Goal: Transaction & Acquisition: Purchase product/service

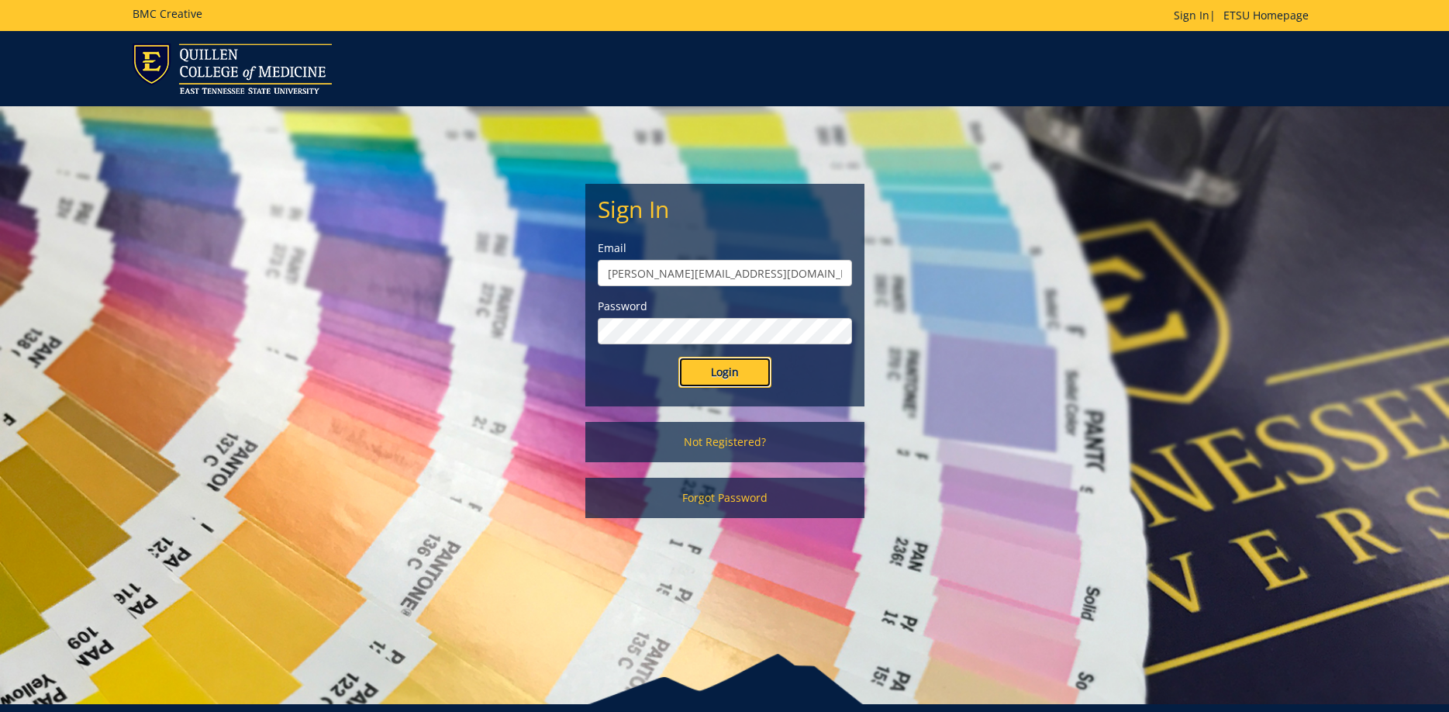
click at [726, 368] on input "Login" at bounding box center [724, 372] width 93 height 31
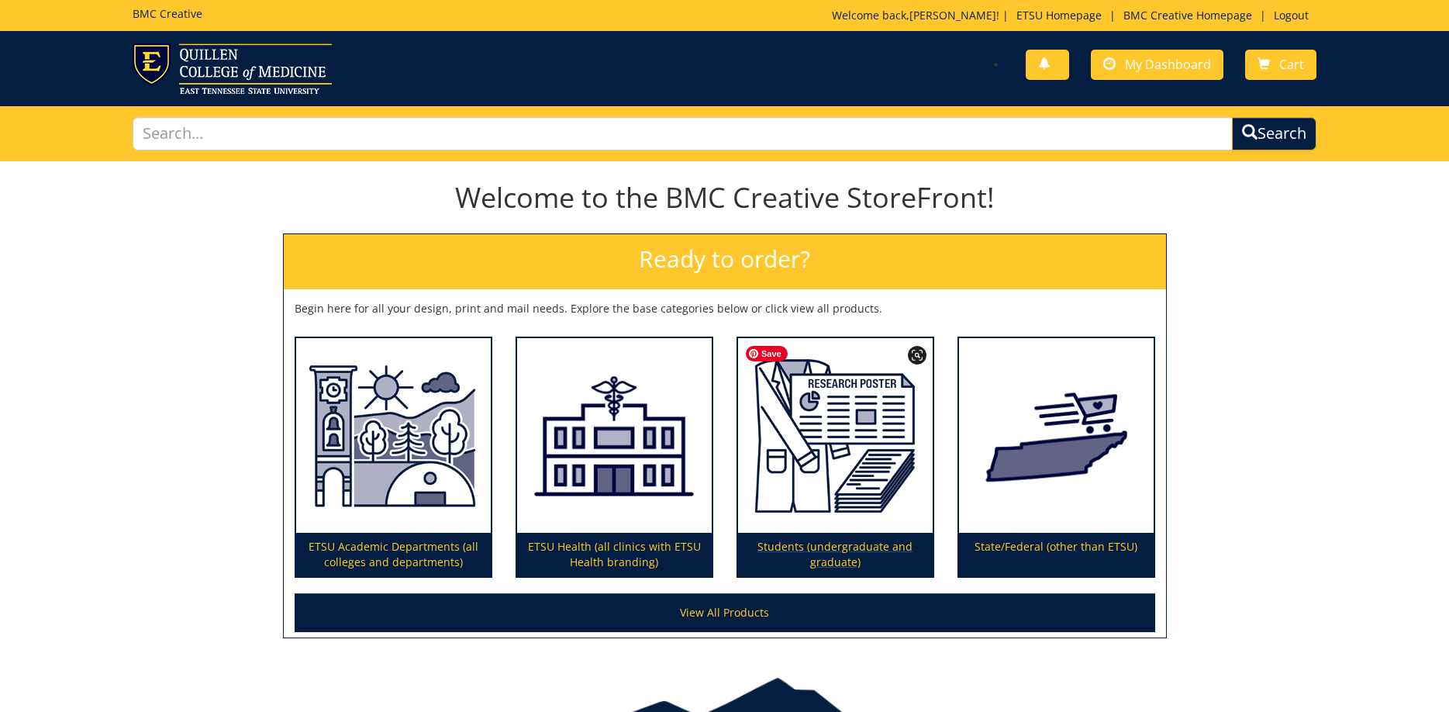
scroll to position [79, 0]
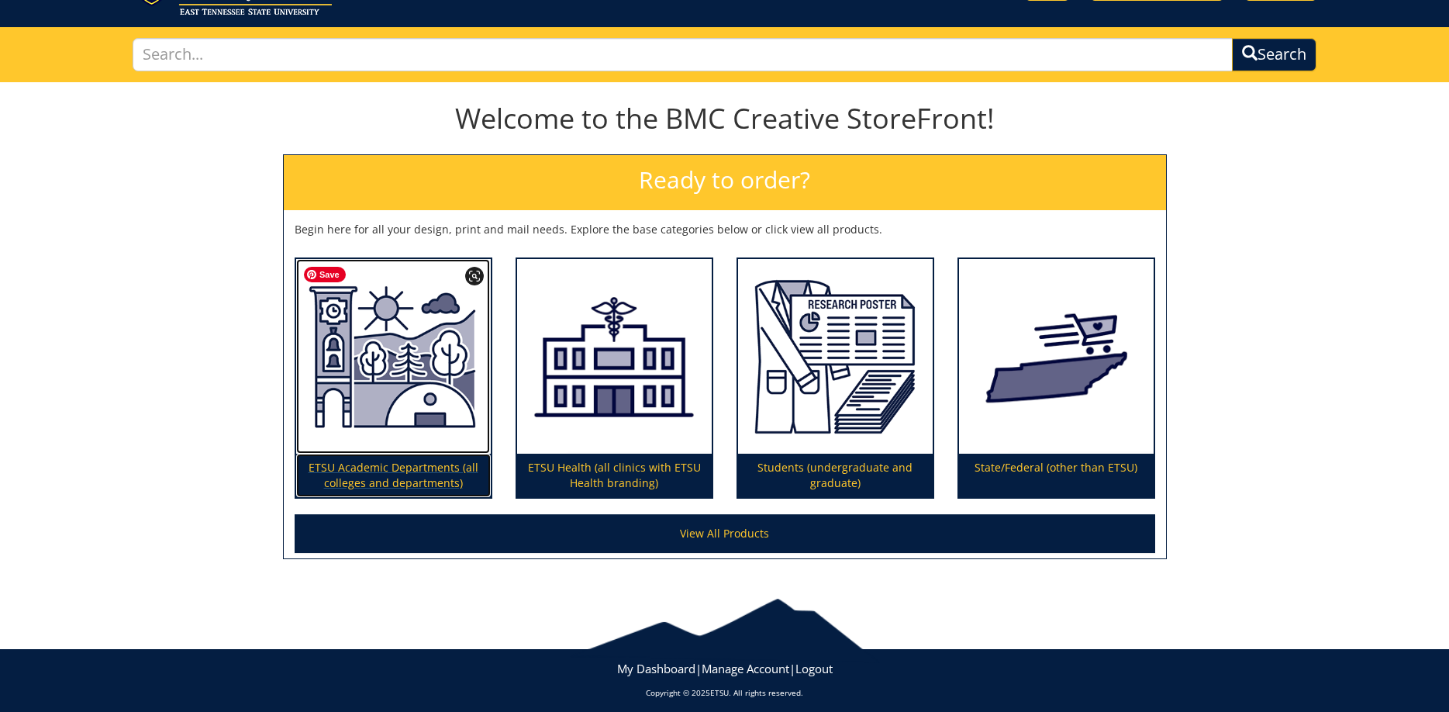
click at [415, 375] on img at bounding box center [393, 356] width 195 height 195
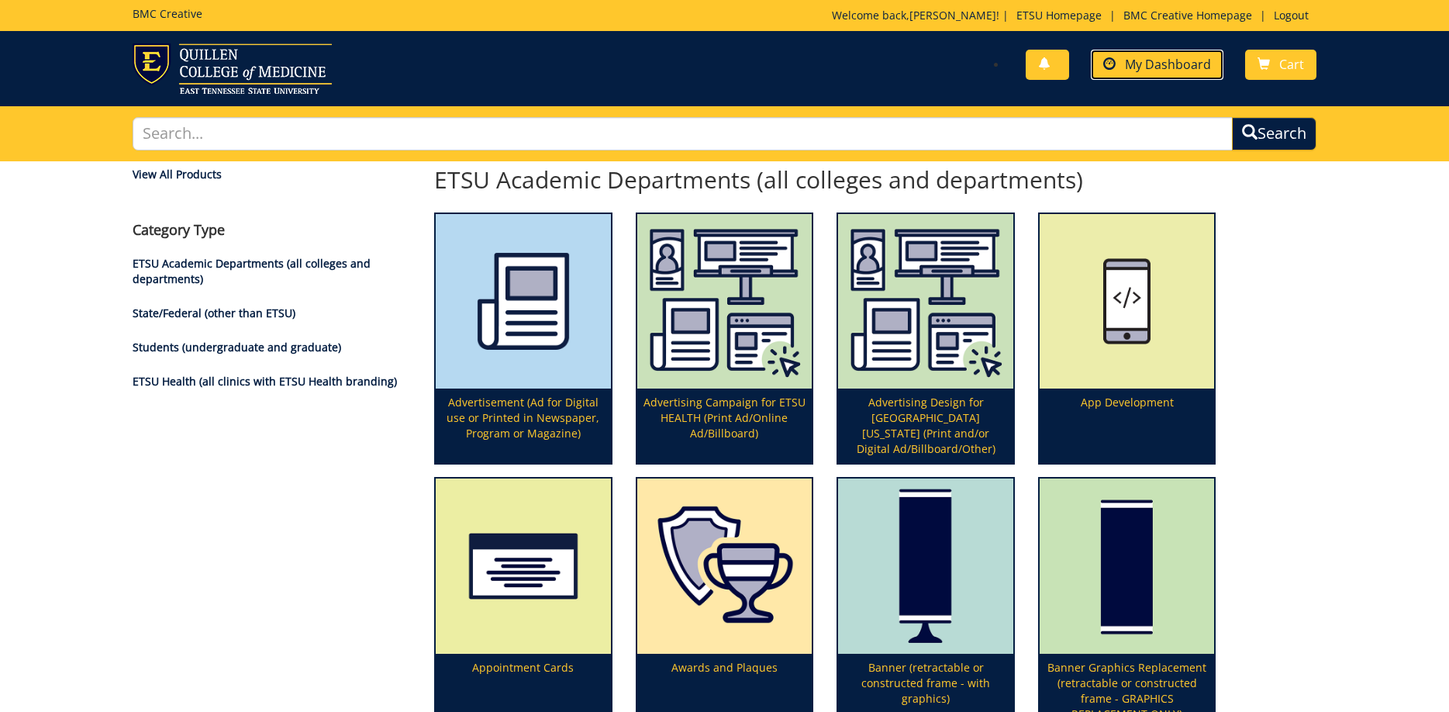
click at [1191, 72] on span "My Dashboard" at bounding box center [1168, 64] width 86 height 17
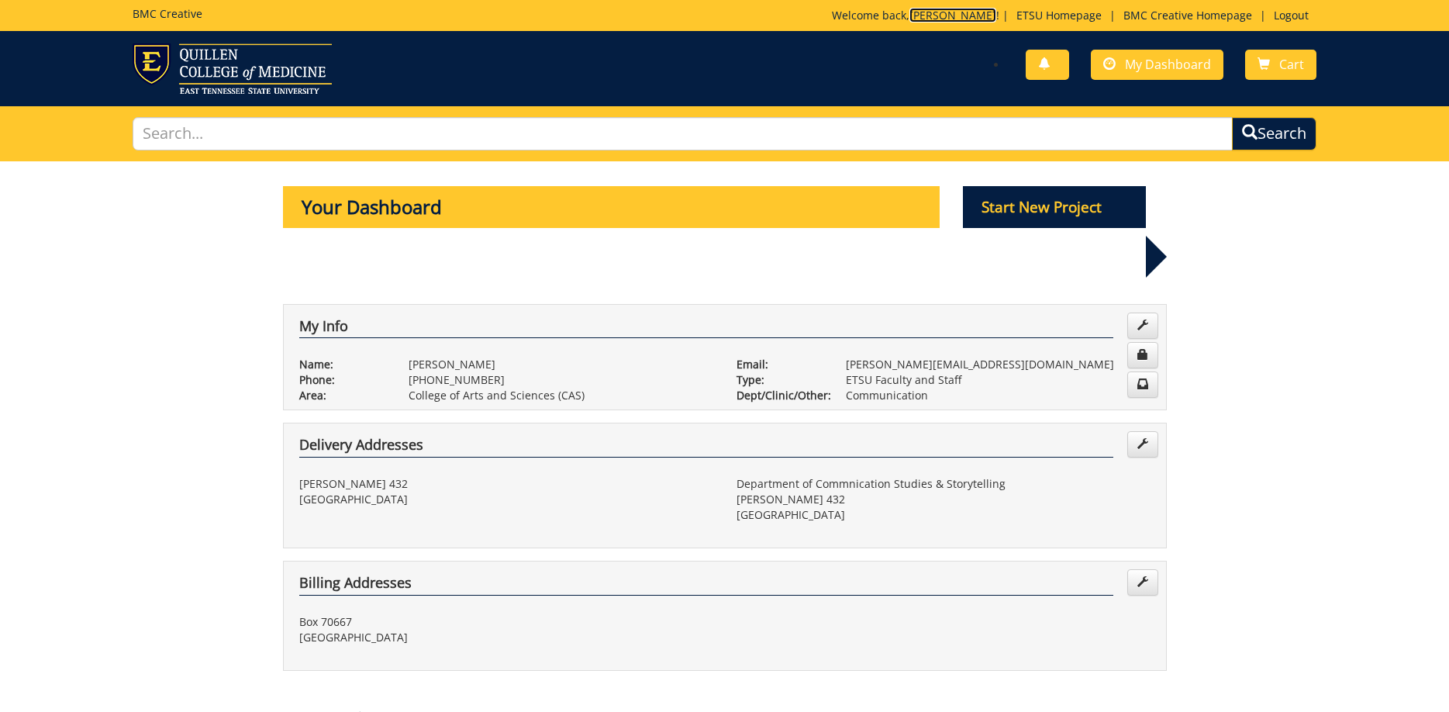
click at [969, 16] on link "Wesley" at bounding box center [952, 15] width 87 height 15
click at [1161, 64] on span "My Dashboard" at bounding box center [1168, 64] width 86 height 17
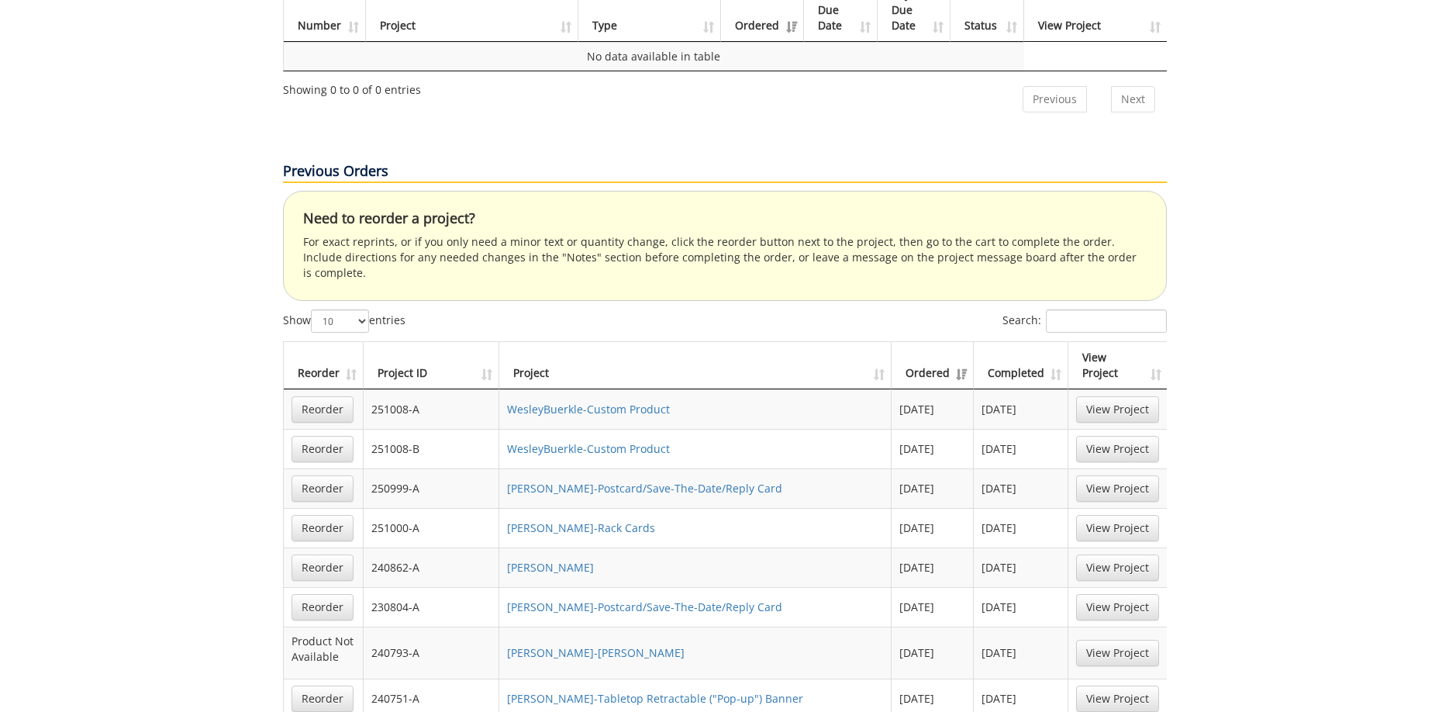
scroll to position [949, 0]
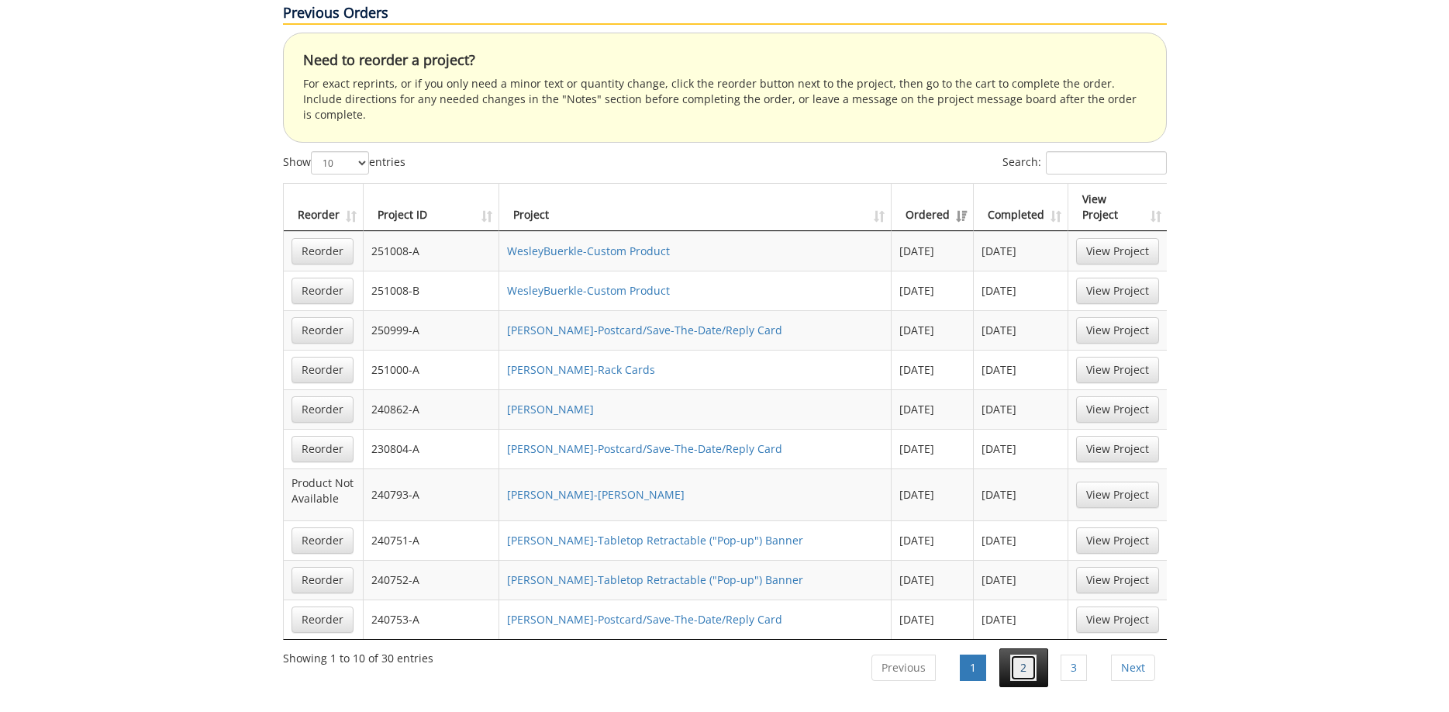
click at [1016, 654] on link "2" at bounding box center [1023, 667] width 26 height 26
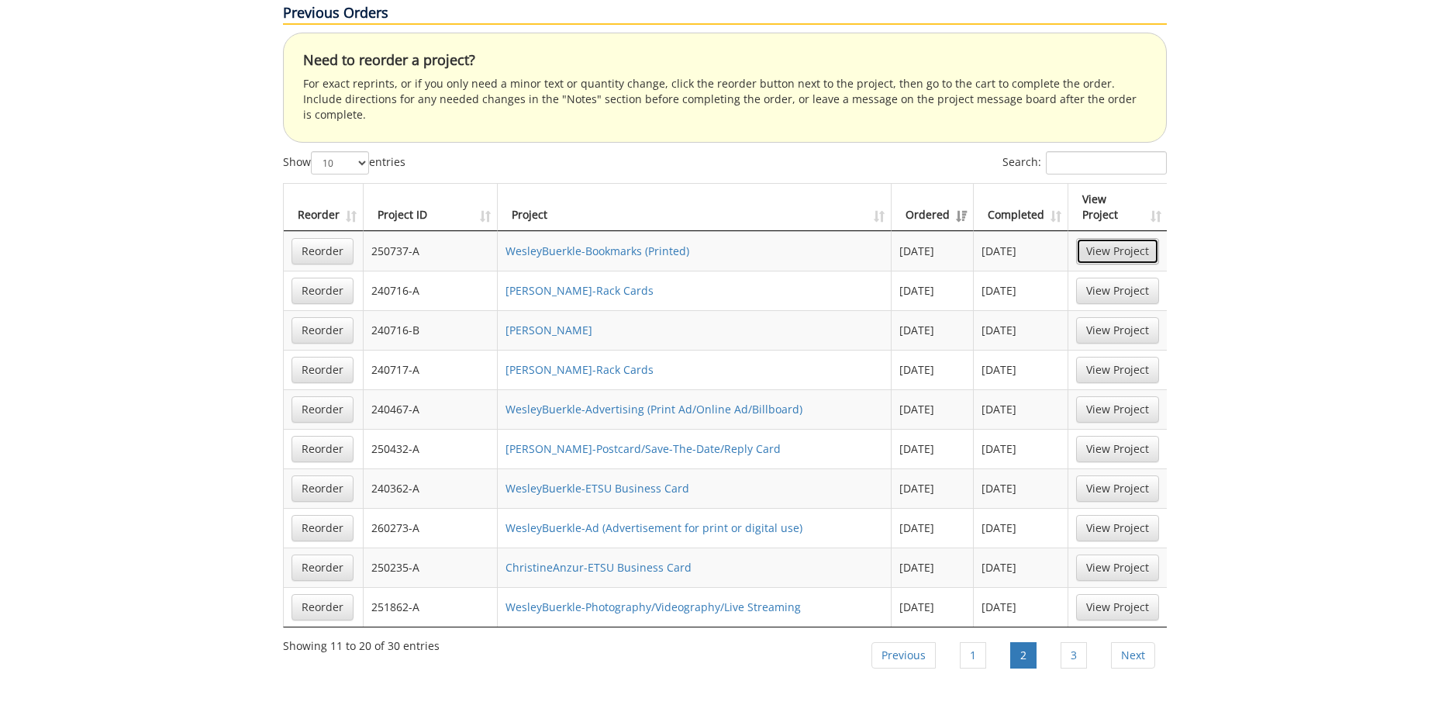
click at [1116, 238] on link "View Project" at bounding box center [1117, 251] width 83 height 26
click at [343, 238] on link "Reorder" at bounding box center [323, 251] width 62 height 26
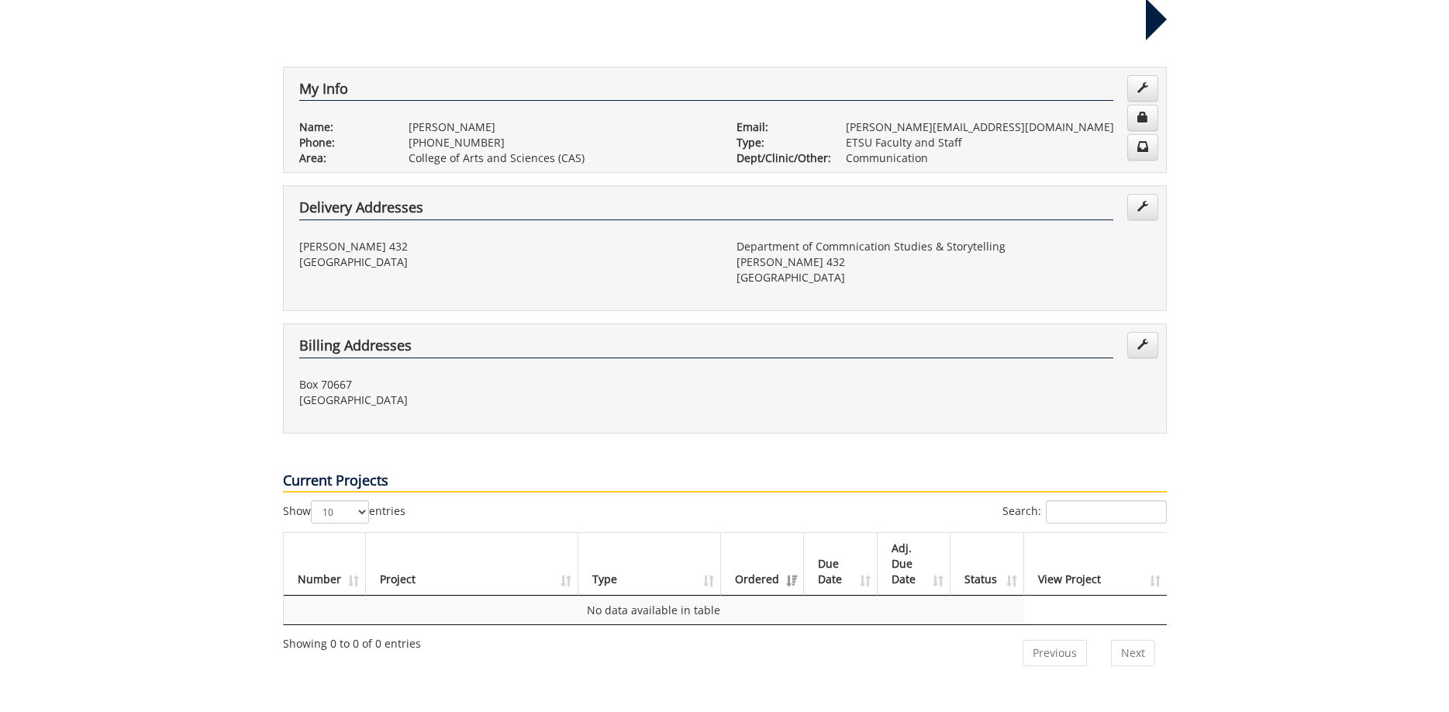
scroll to position [0, 0]
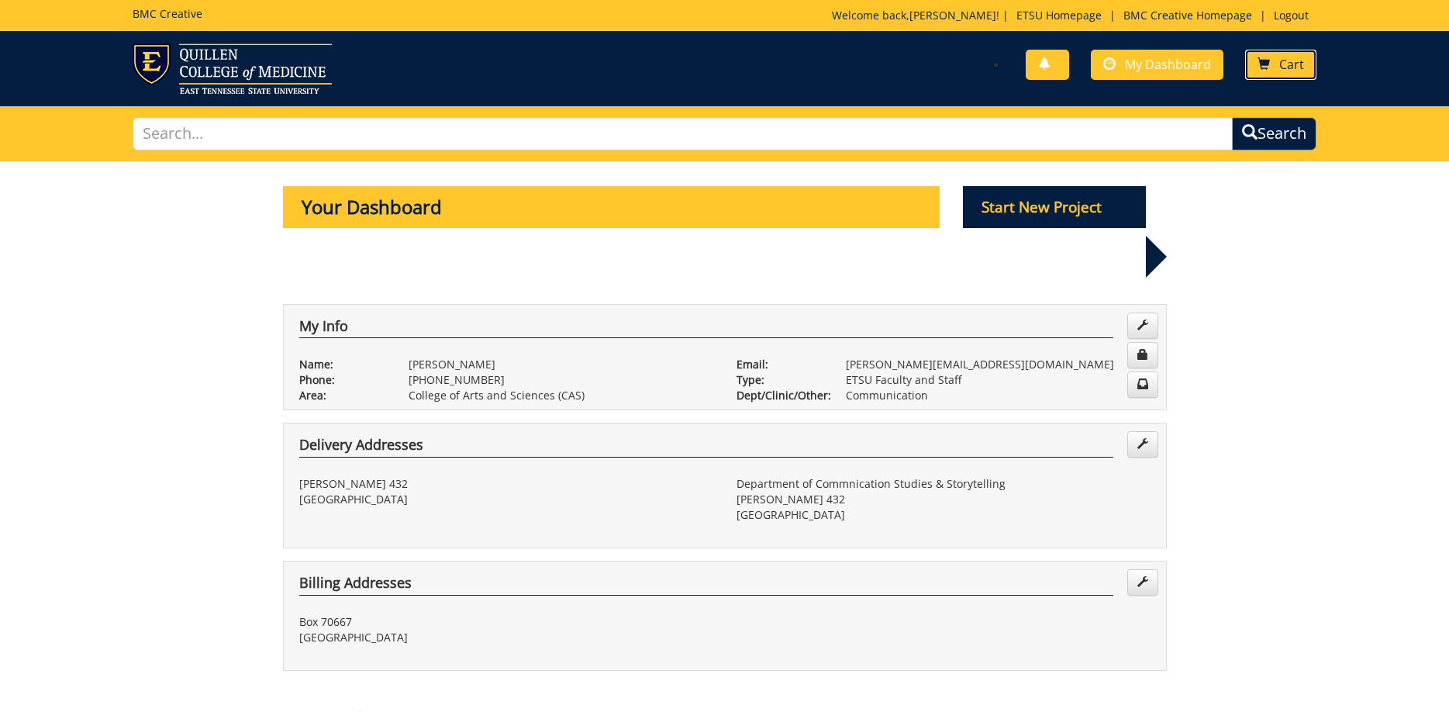
click at [1255, 61] on link "Cart" at bounding box center [1280, 65] width 71 height 30
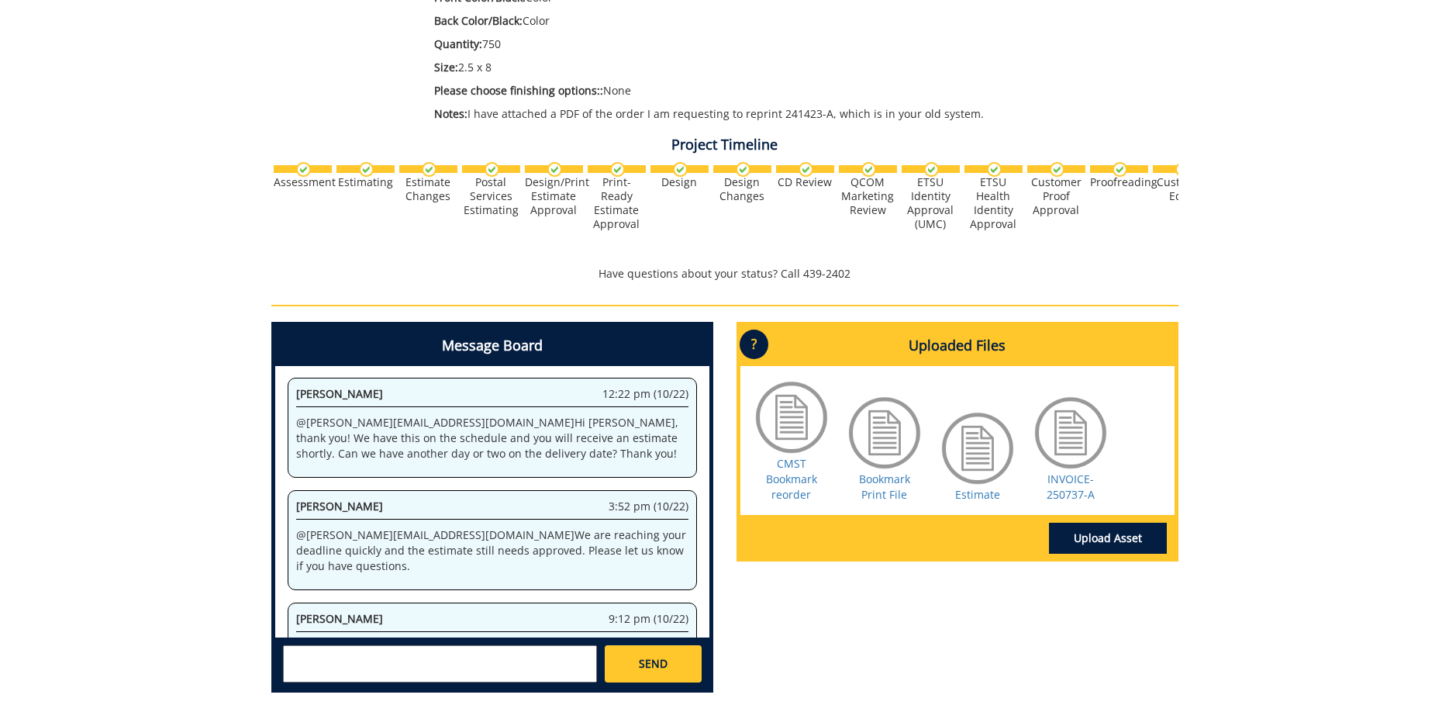
scroll to position [475, 0]
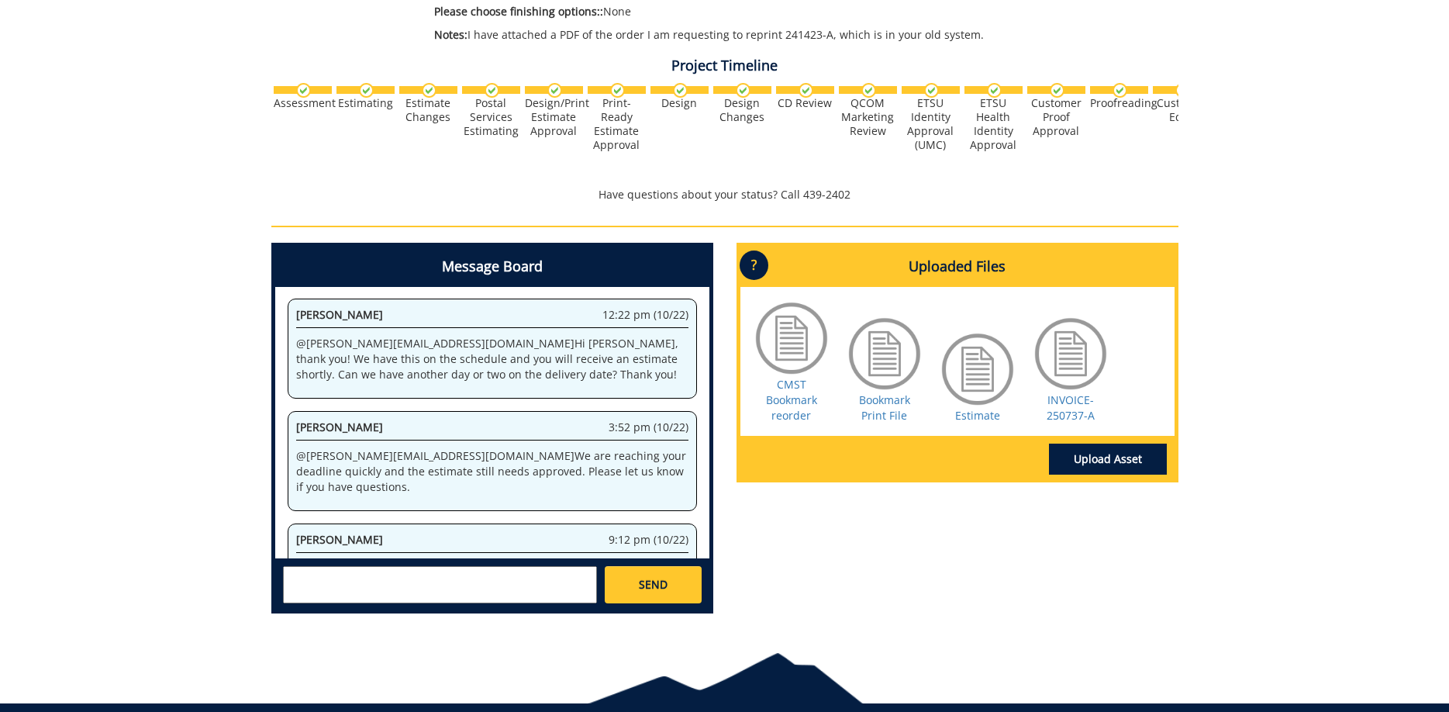
click at [1058, 368] on div at bounding box center [1071, 354] width 78 height 78
click at [1066, 402] on link "INVOICE-250737-A" at bounding box center [1071, 407] width 48 height 30
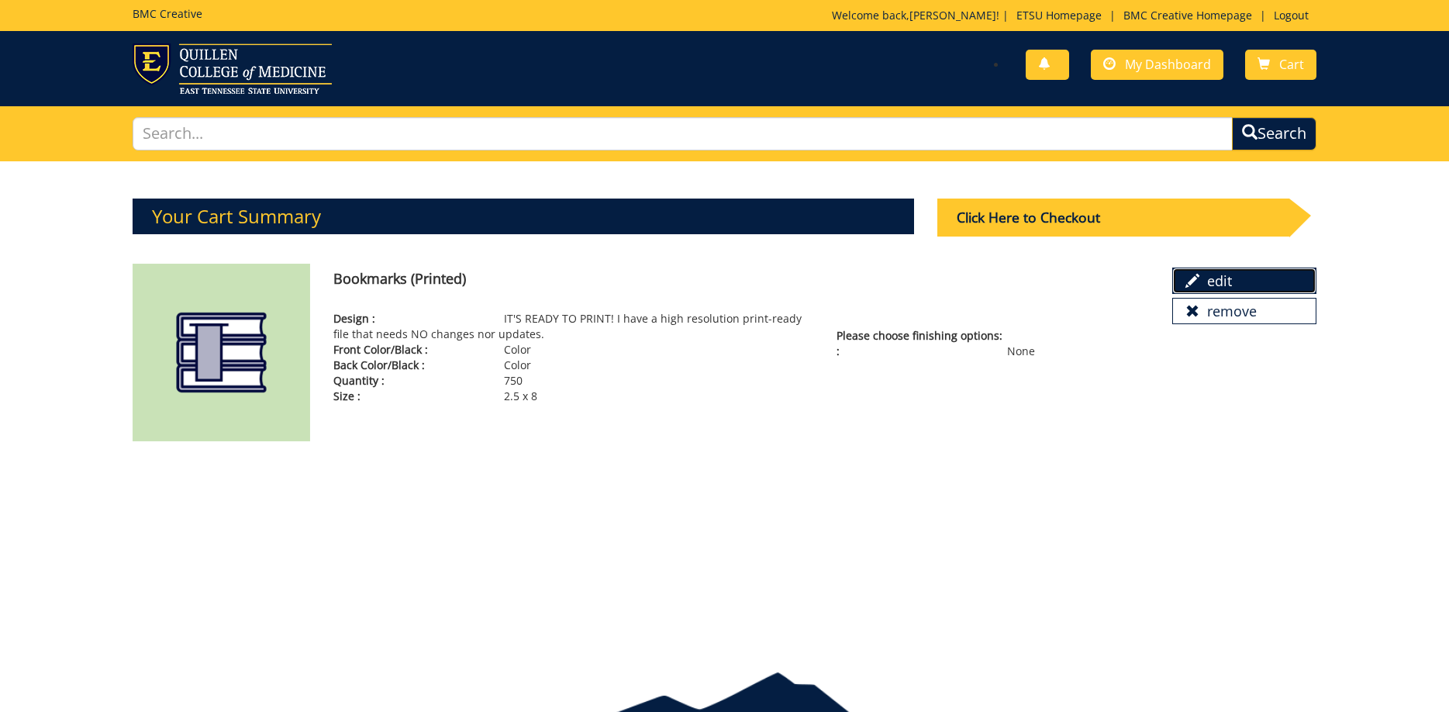
click at [1209, 280] on link "edit" at bounding box center [1244, 280] width 144 height 26
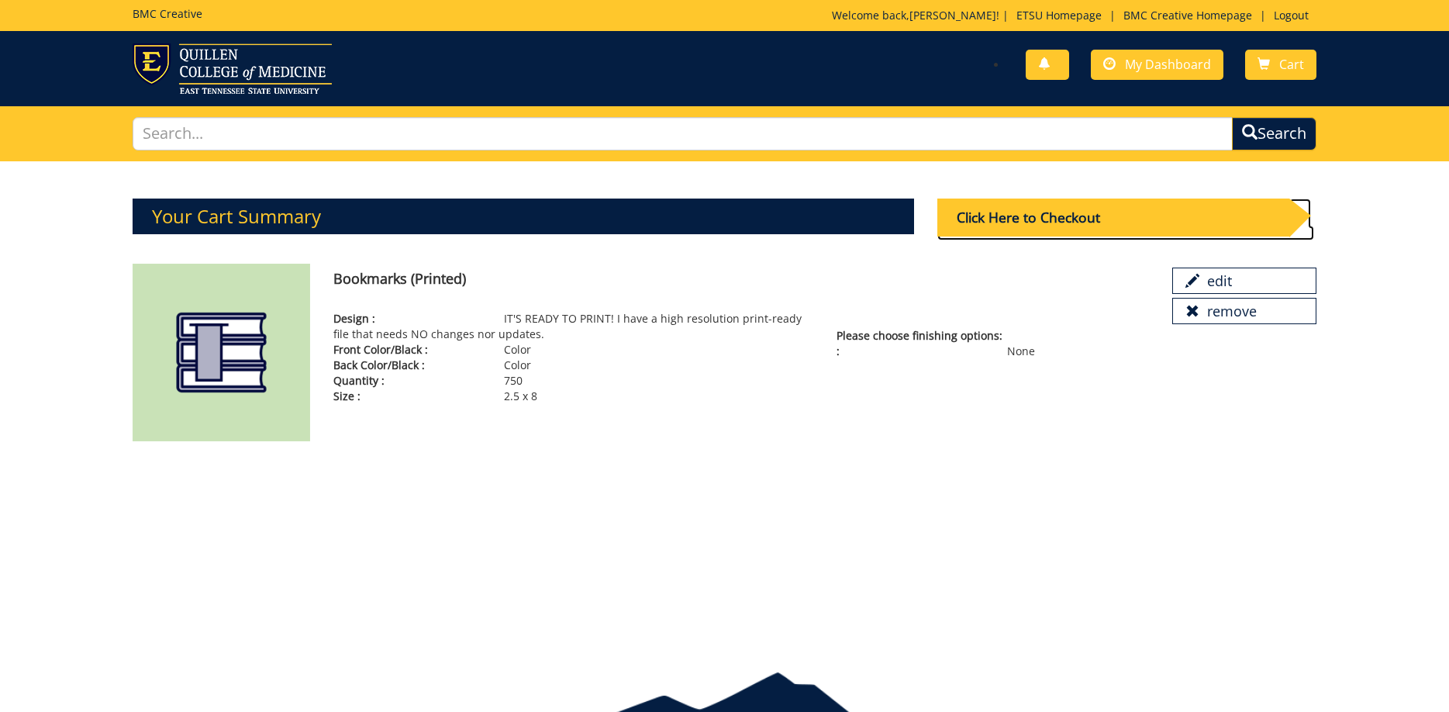
click at [1111, 216] on div "Click Here to Checkout" at bounding box center [1113, 217] width 352 height 38
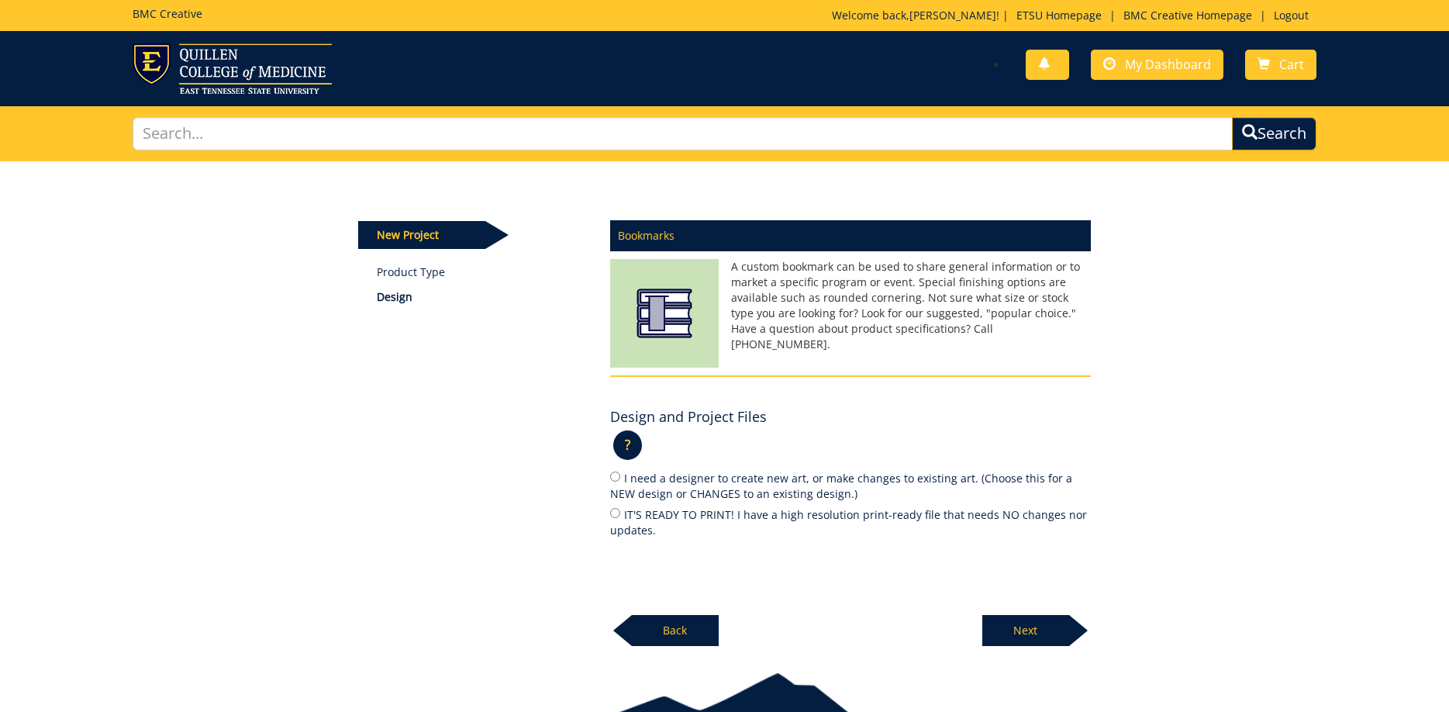
scroll to position [79, 0]
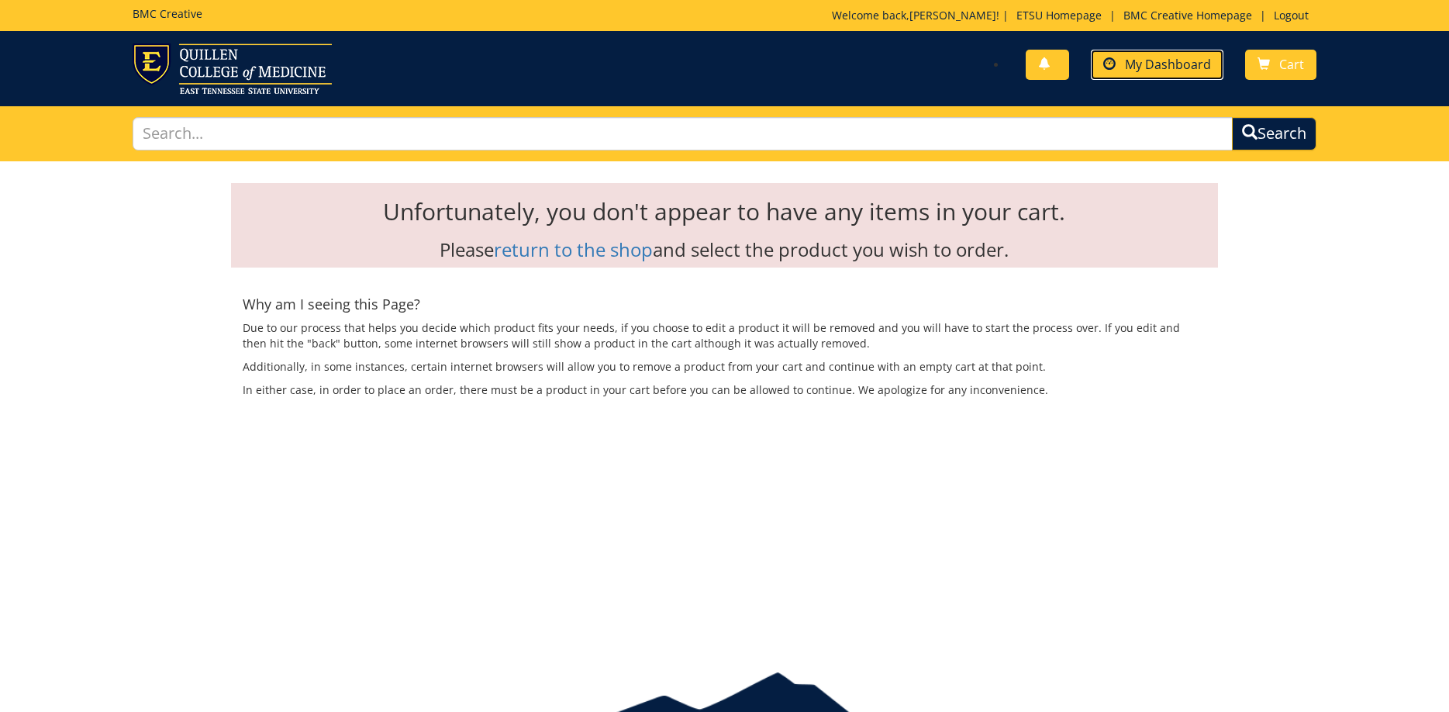
click at [1127, 60] on link "My Dashboard" at bounding box center [1157, 65] width 133 height 30
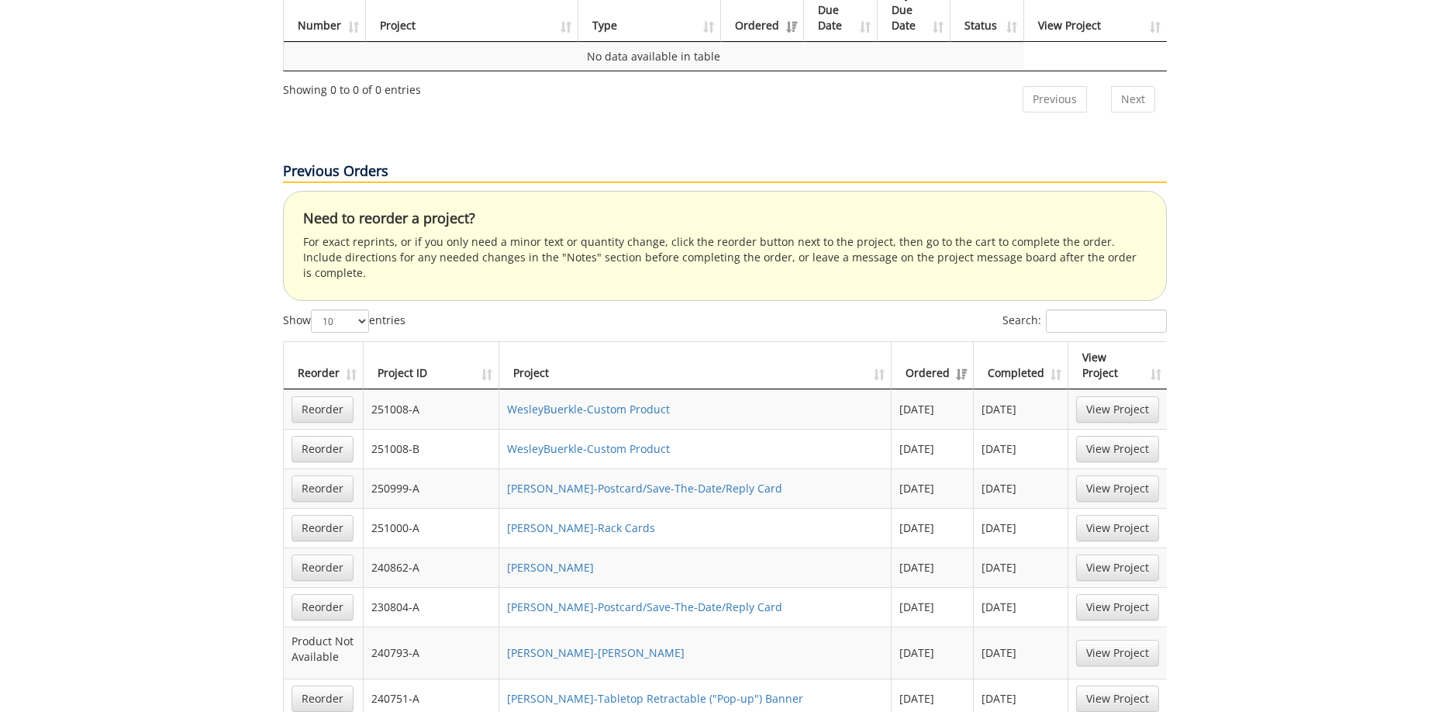
scroll to position [1186, 0]
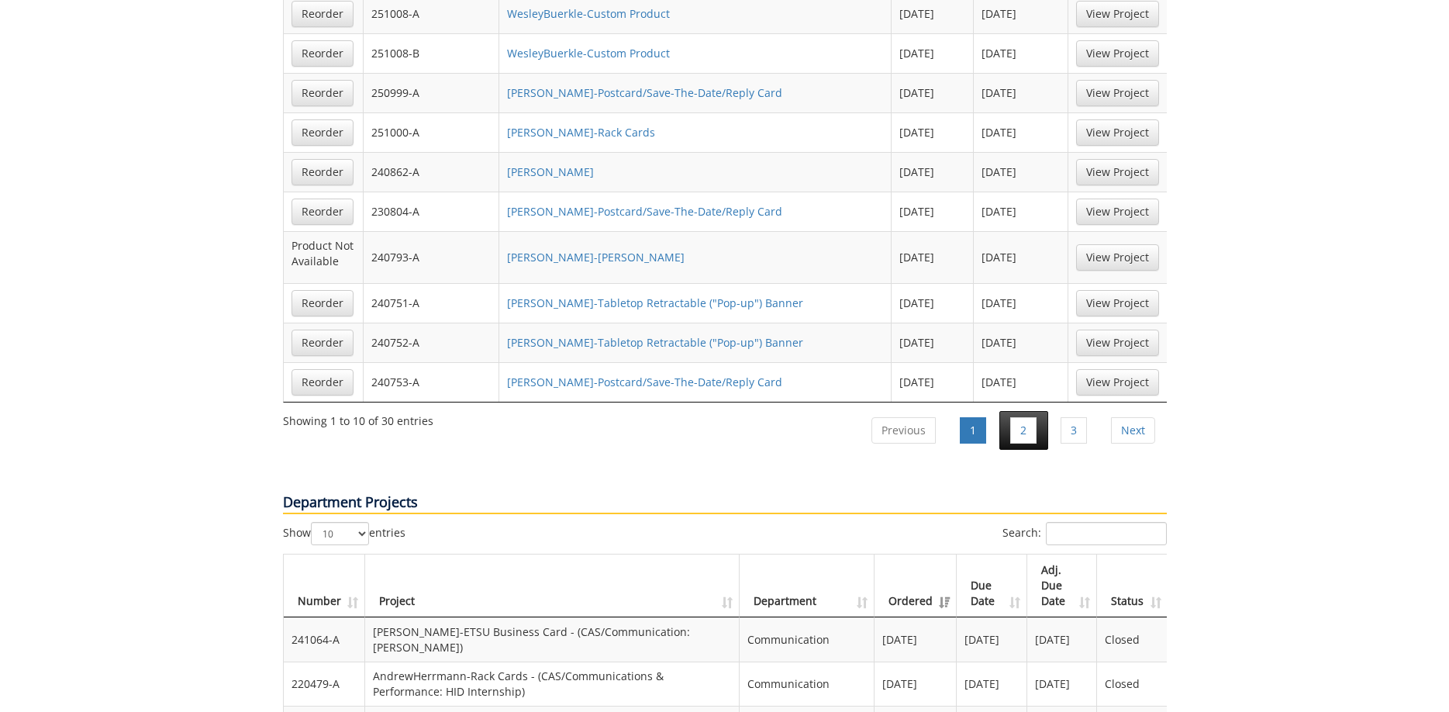
click at [1037, 411] on li "2" at bounding box center [1023, 430] width 49 height 39
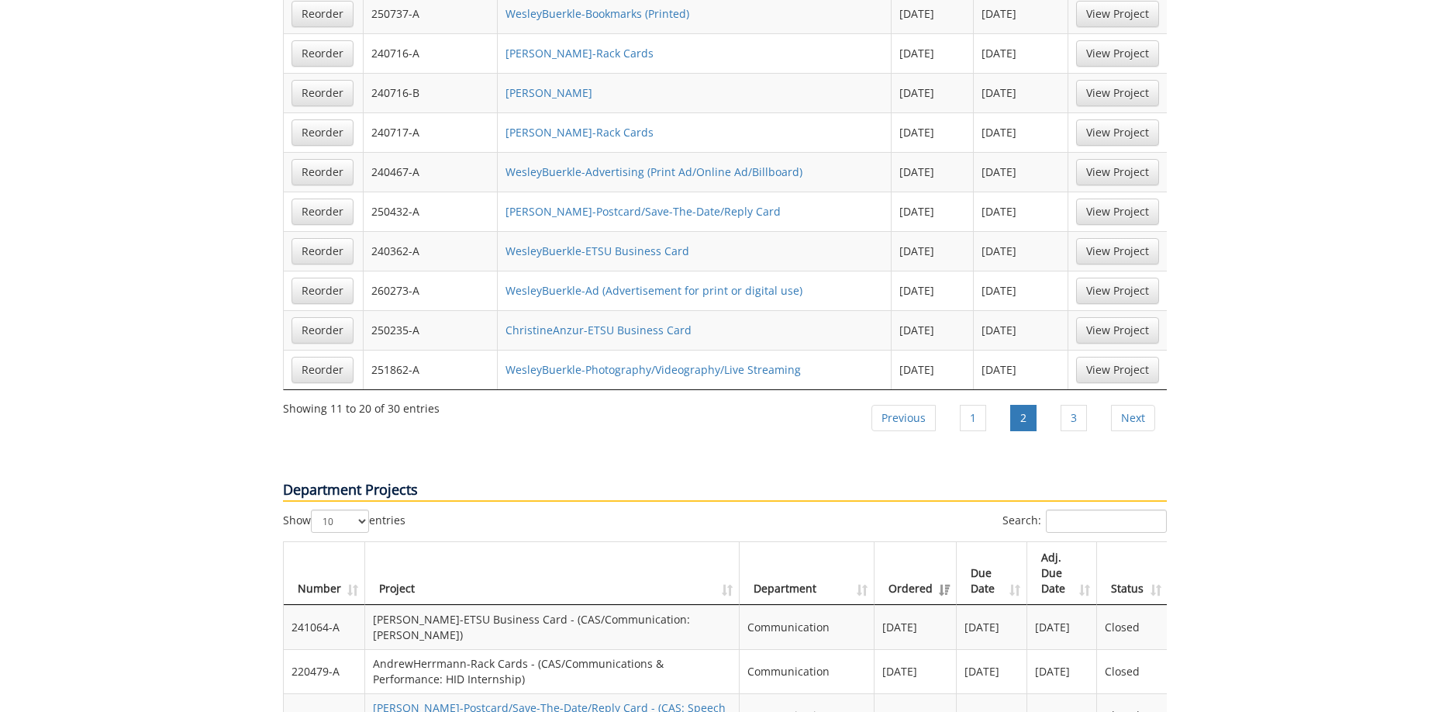
scroll to position [870, 0]
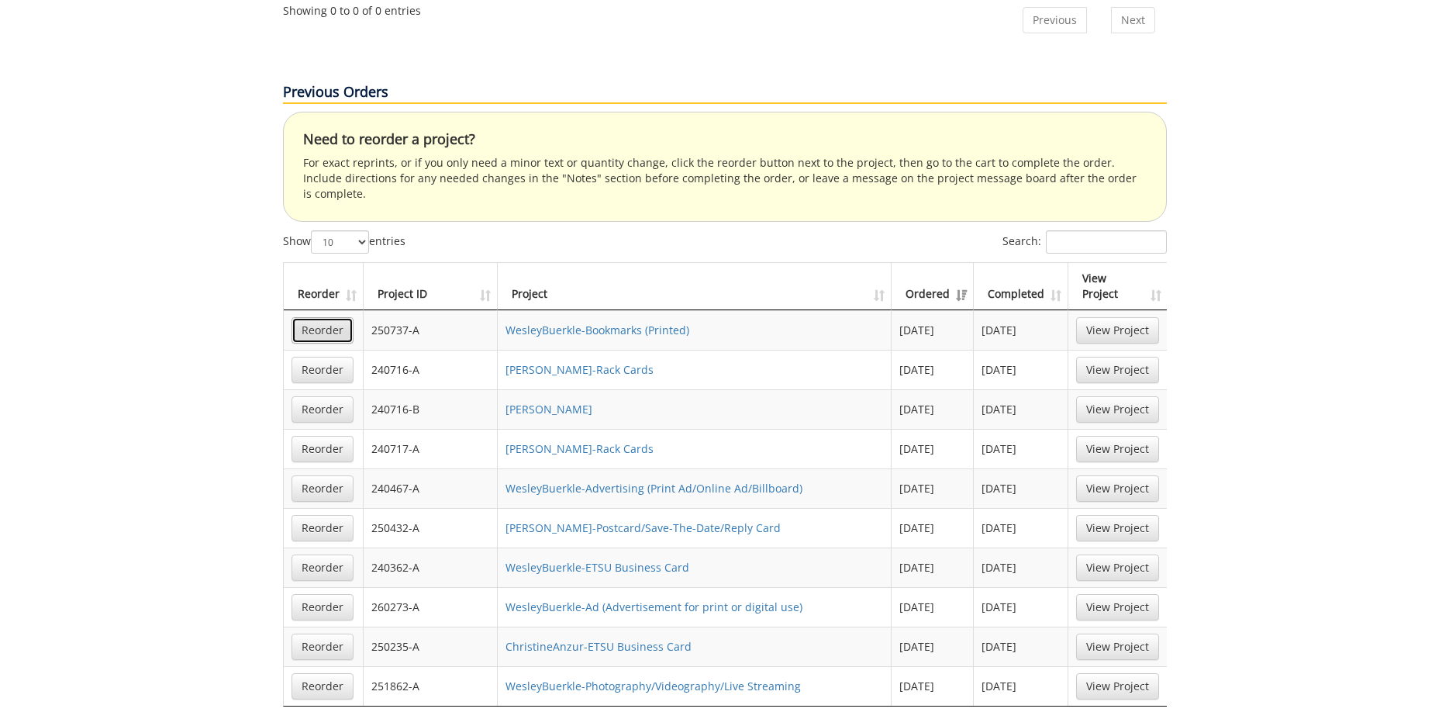
click at [306, 317] on link "Reorder" at bounding box center [323, 330] width 62 height 26
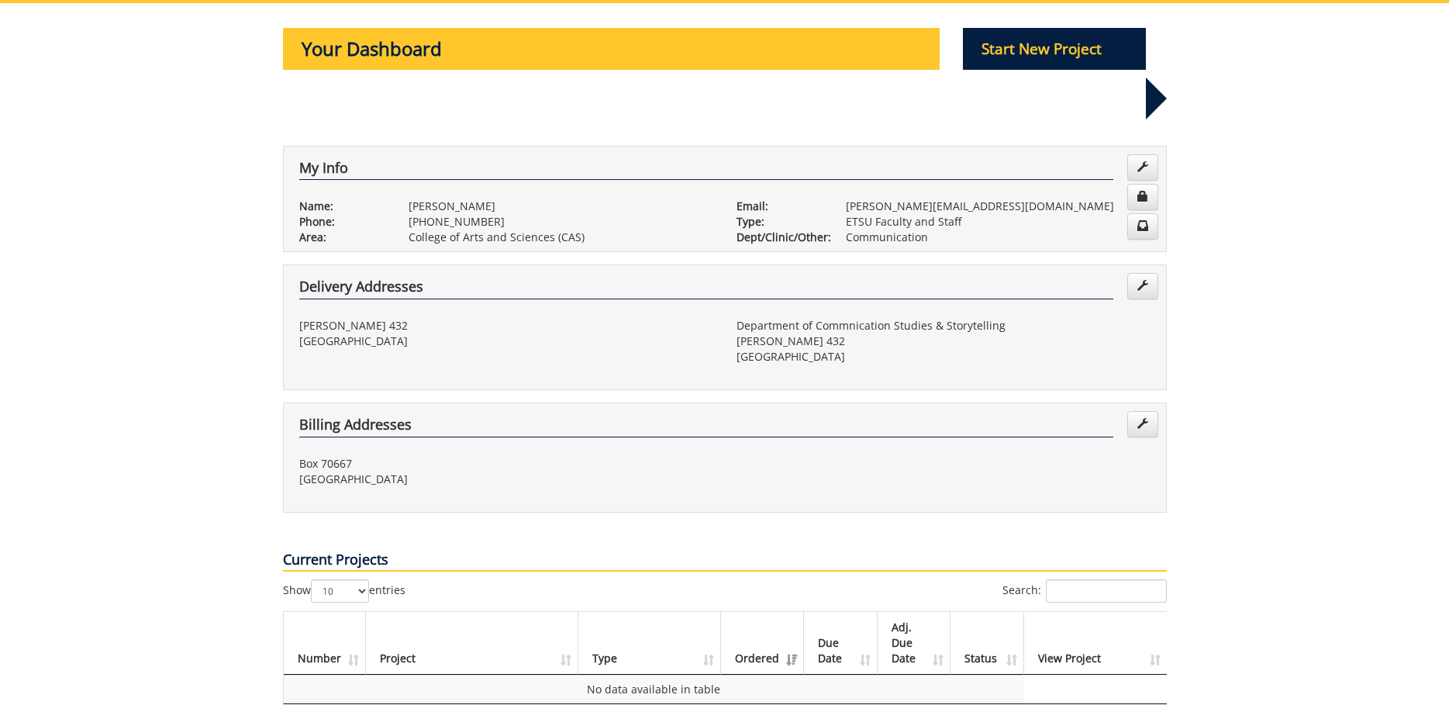
scroll to position [0, 0]
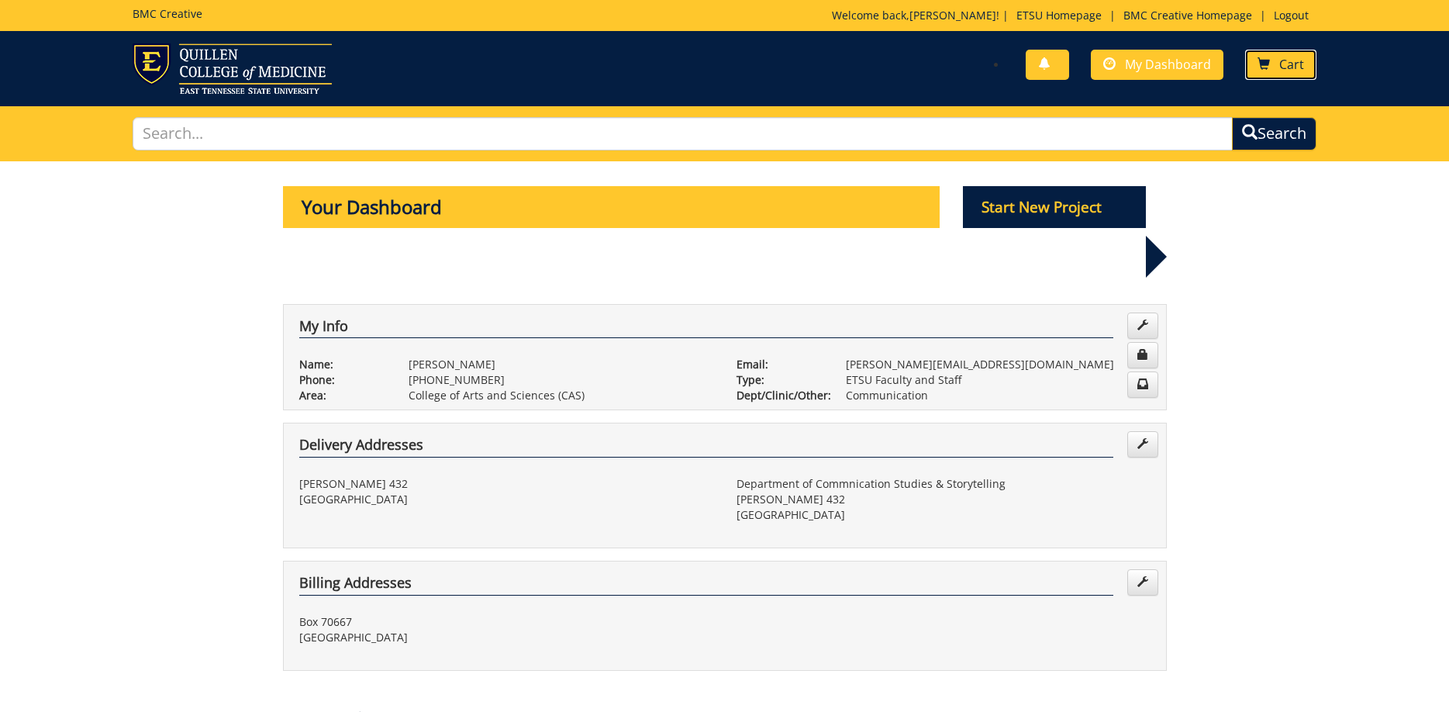
click at [1262, 60] on span at bounding box center [1264, 64] width 12 height 12
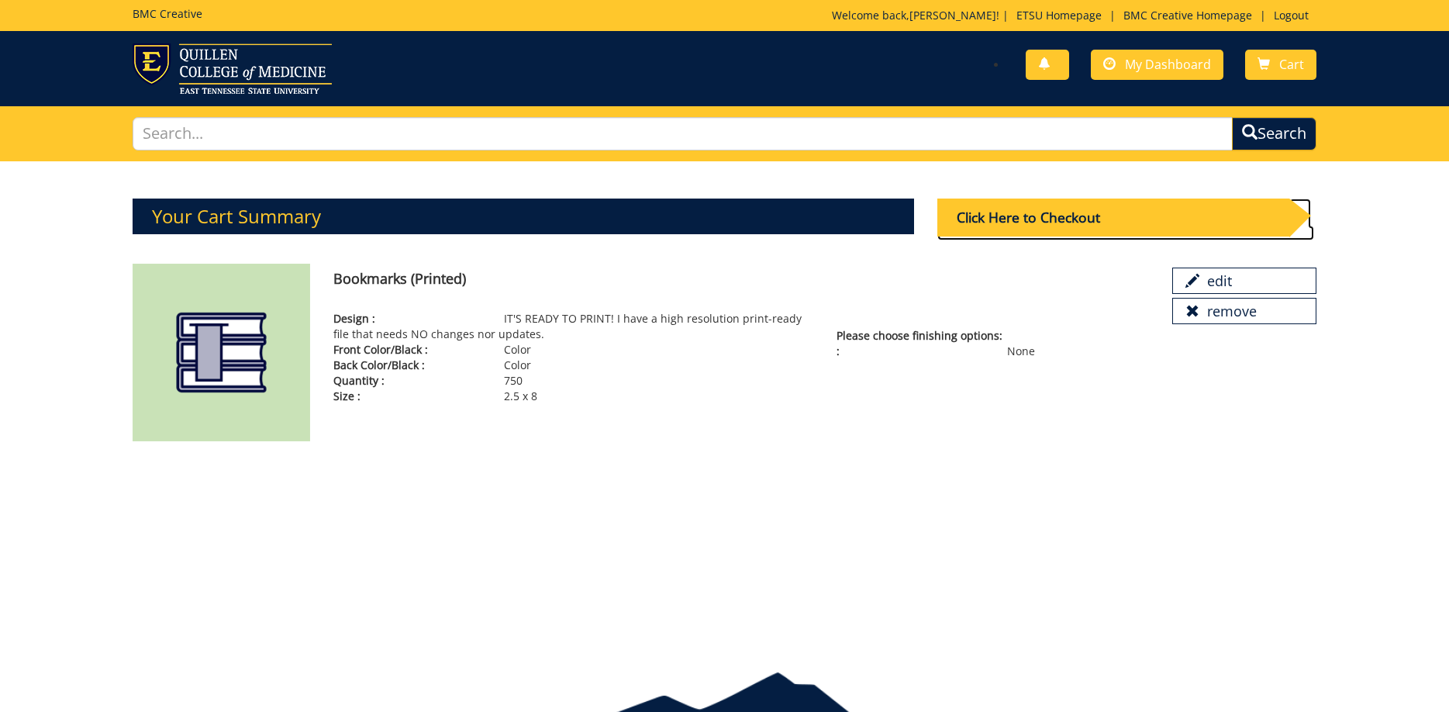
click at [1032, 216] on div "Click Here to Checkout" at bounding box center [1113, 217] width 352 height 38
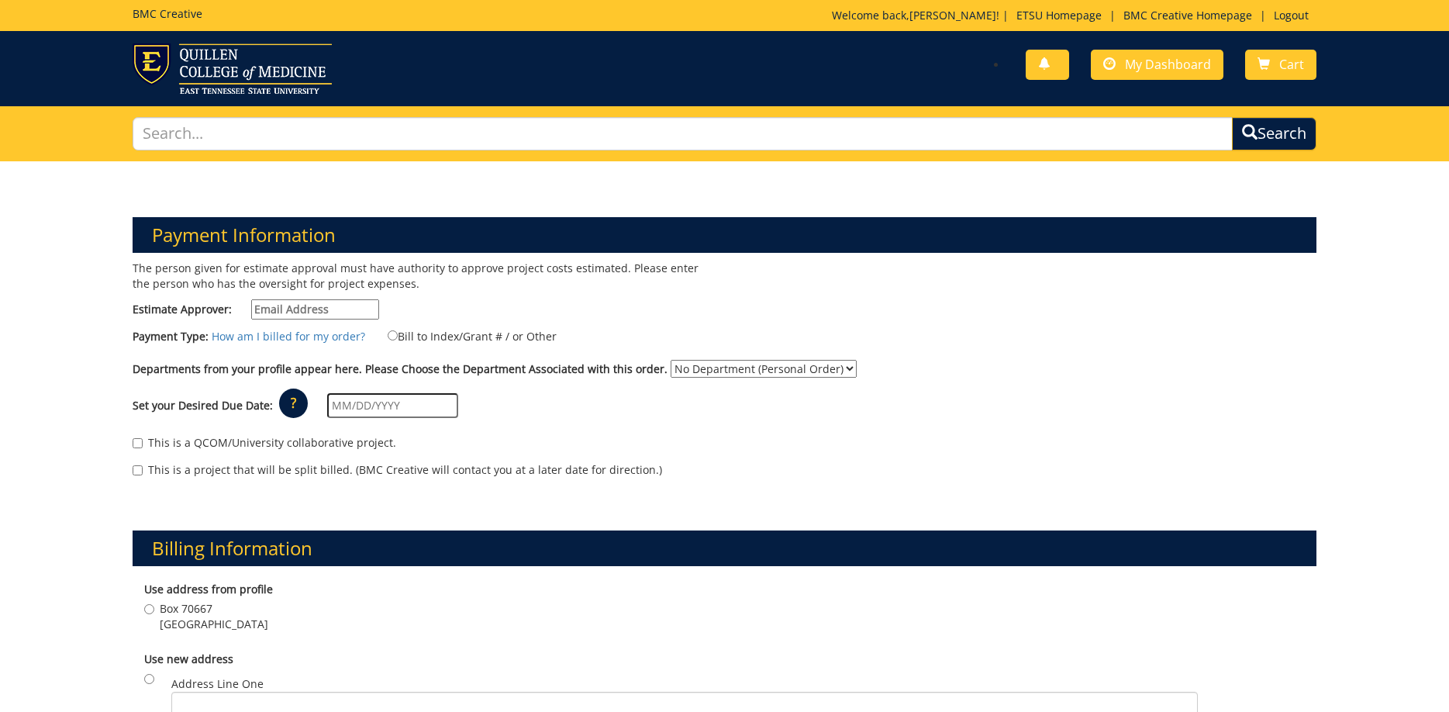
click at [307, 305] on input "Estimate Approver:" at bounding box center [315, 309] width 128 height 20
type input "buerkle@etsu.edu"
type input "Box 70667"
type input "Johnson City"
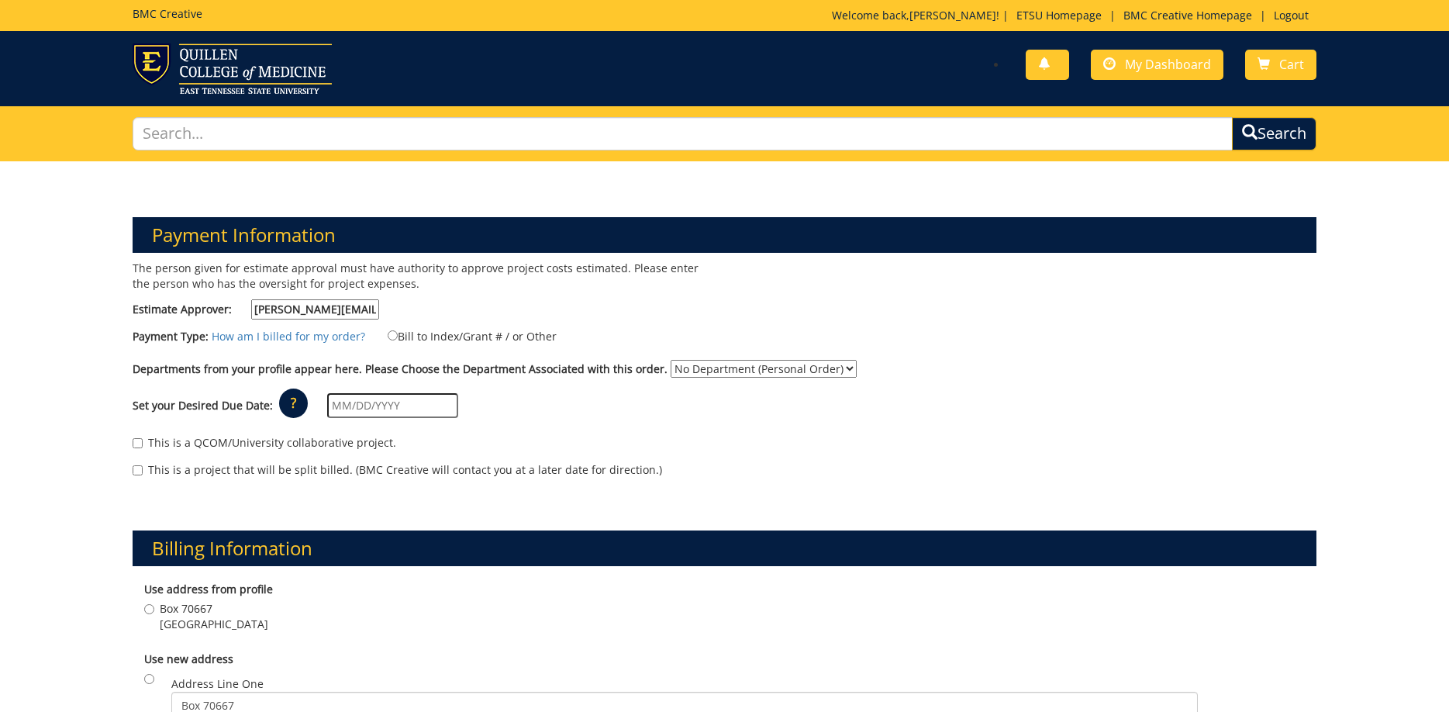
type input "37614"
click at [388, 335] on input "Bill to Index/Grant # / or Other" at bounding box center [393, 335] width 10 height 10
radio input "true"
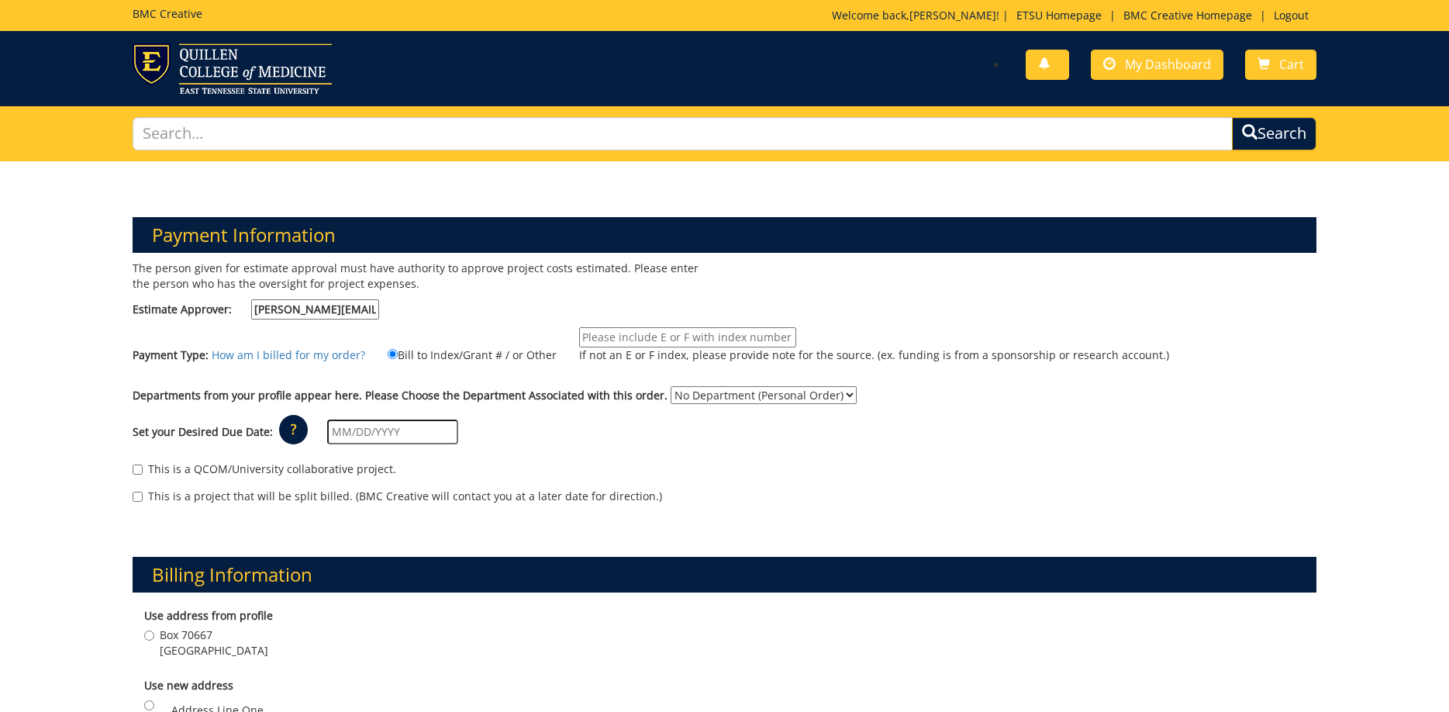
click at [577, 336] on label "If not an E or F index, please provide note for the source. (ex. funding is fro…" at bounding box center [864, 348] width 609 height 43
click at [579, 336] on input "If not an E or F index, please provide note for the source. (ex. funding is fro…" at bounding box center [687, 337] width 217 height 20
click at [594, 333] on input "If not an E or F index, please provide note for the source. (ex. funding is fro…" at bounding box center [687, 337] width 217 height 20
type input "10-46200-100000-100-74000-999-999-999"
click at [726, 407] on div "Departments from your profile appear here. Please Choose the Department Associa…" at bounding box center [725, 398] width 1208 height 25
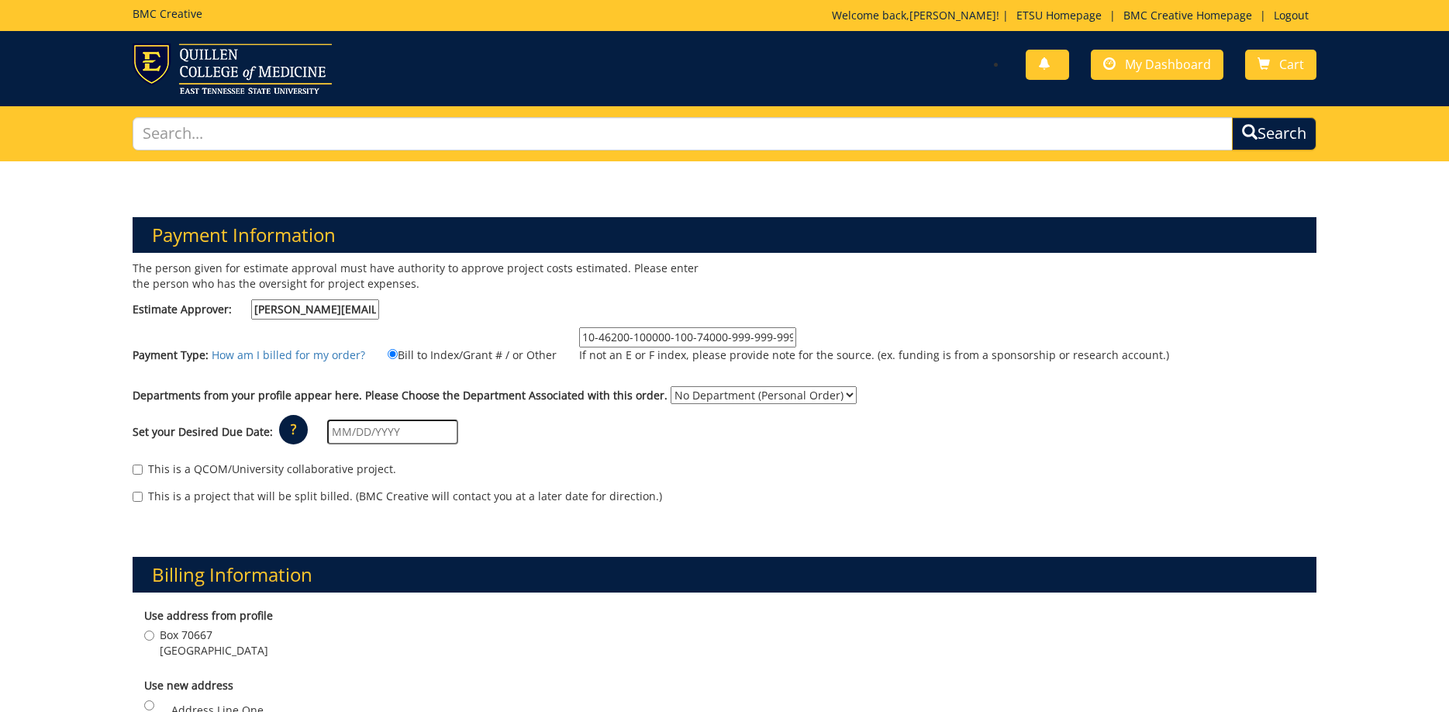
click at [671, 386] on select "No Department (Personal Order) Communication" at bounding box center [764, 395] width 186 height 18
select select "43"
click option "Communication" at bounding box center [0, 0] width 0 height 0
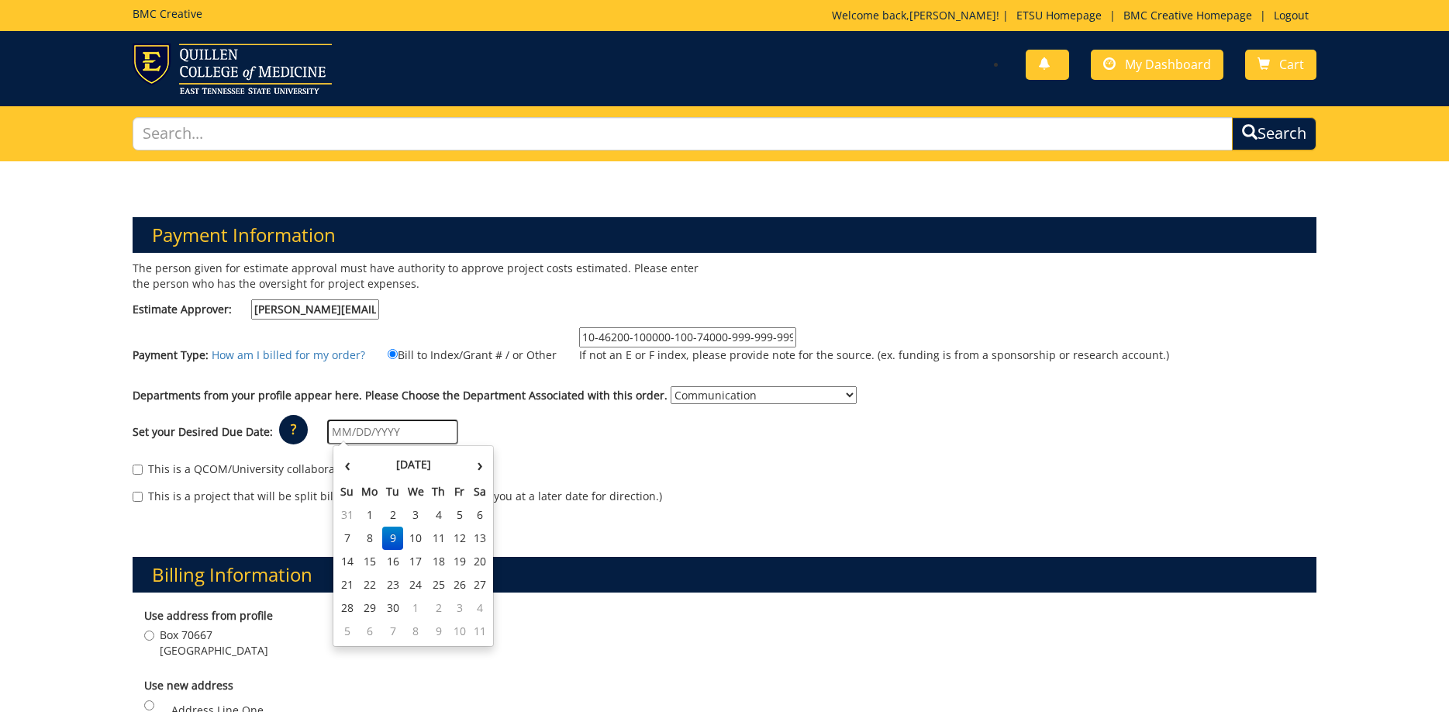
click at [398, 432] on input "text" at bounding box center [392, 431] width 131 height 25
click at [364, 565] on td "15" at bounding box center [369, 561] width 25 height 23
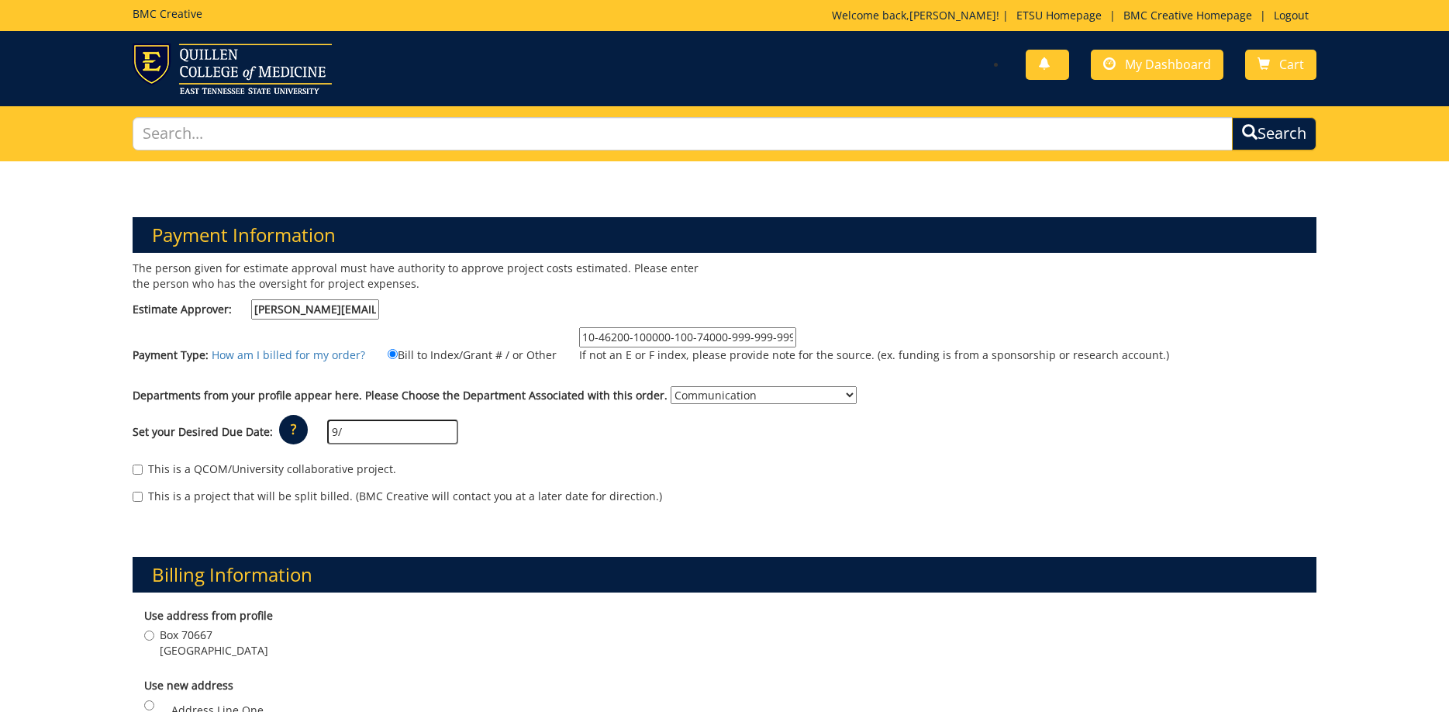
type input "[DATE]"
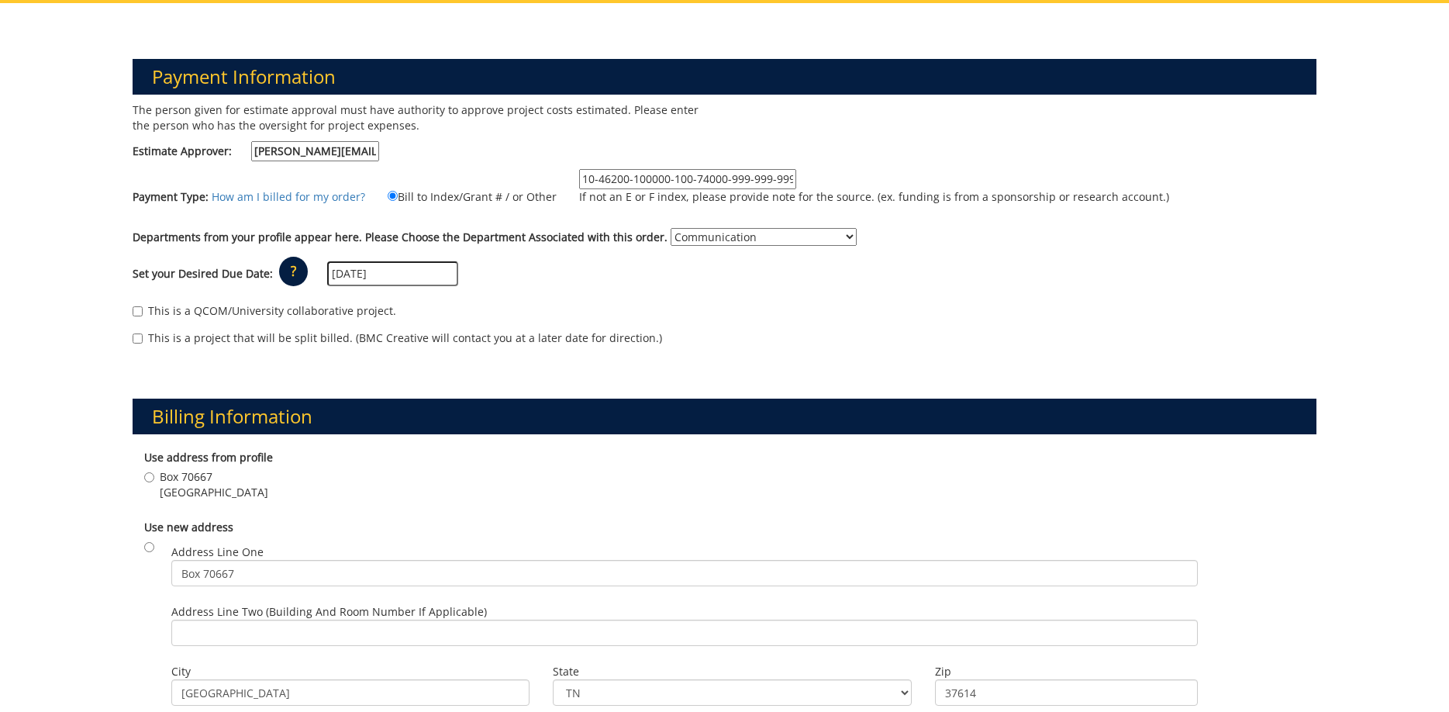
scroll to position [237, 0]
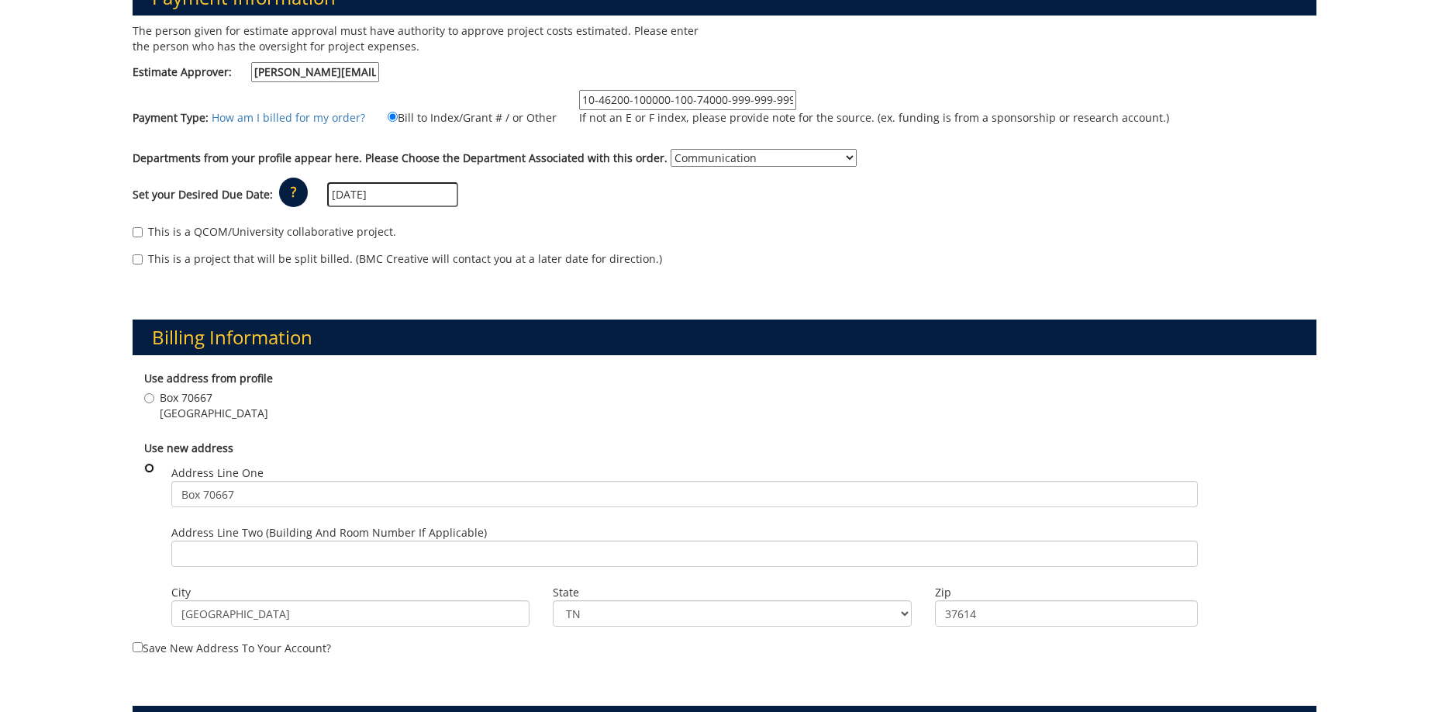
click at [150, 470] on input "radio" at bounding box center [149, 468] width 10 height 10
radio input "true"
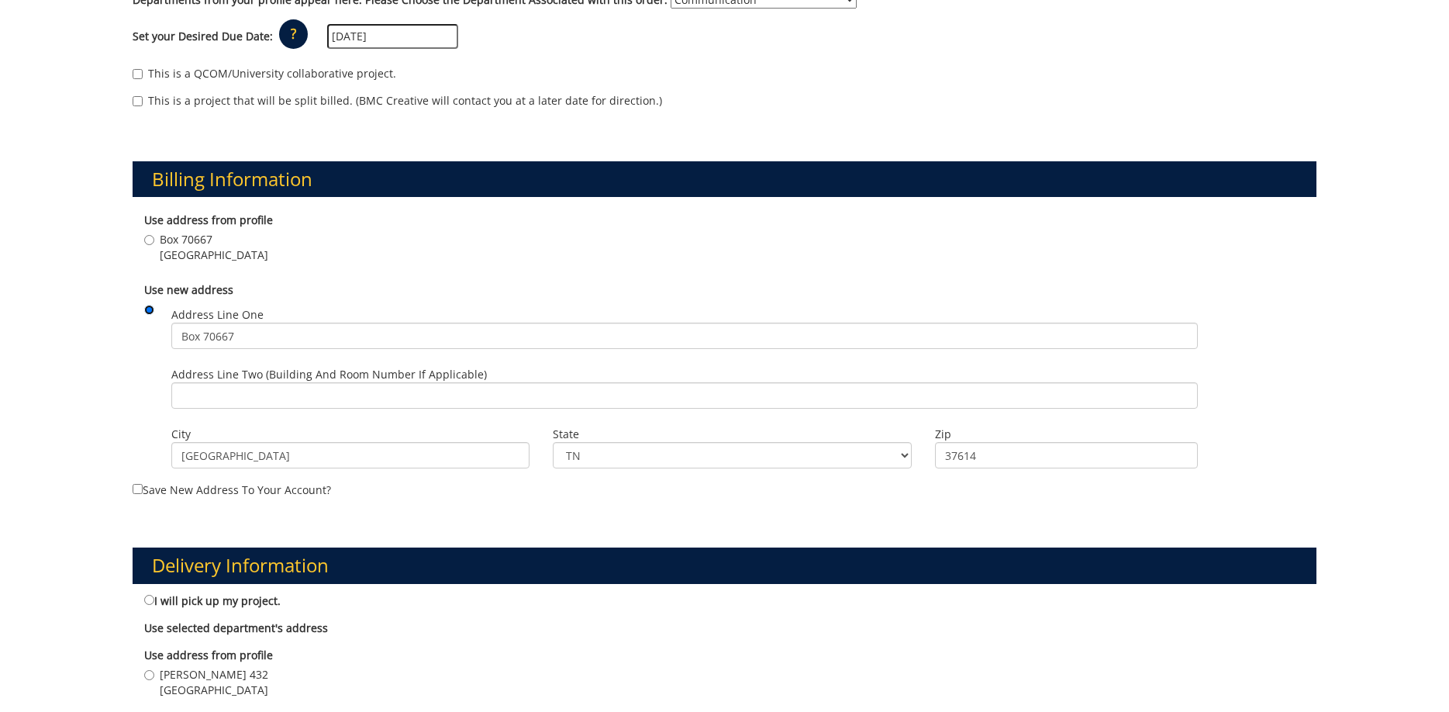
scroll to position [554, 0]
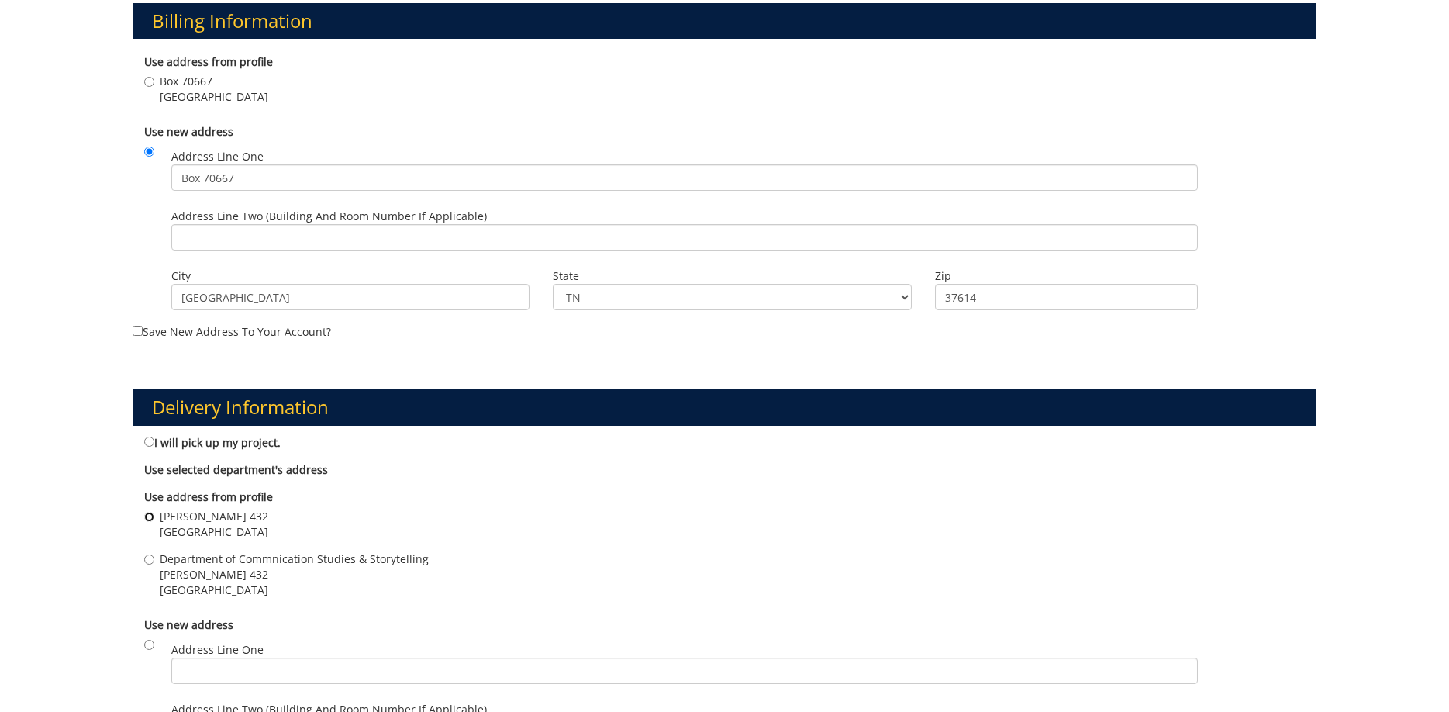
click at [147, 516] on input "Burleson 432 Johnson City , TN 37614" at bounding box center [149, 517] width 10 height 10
radio input "true"
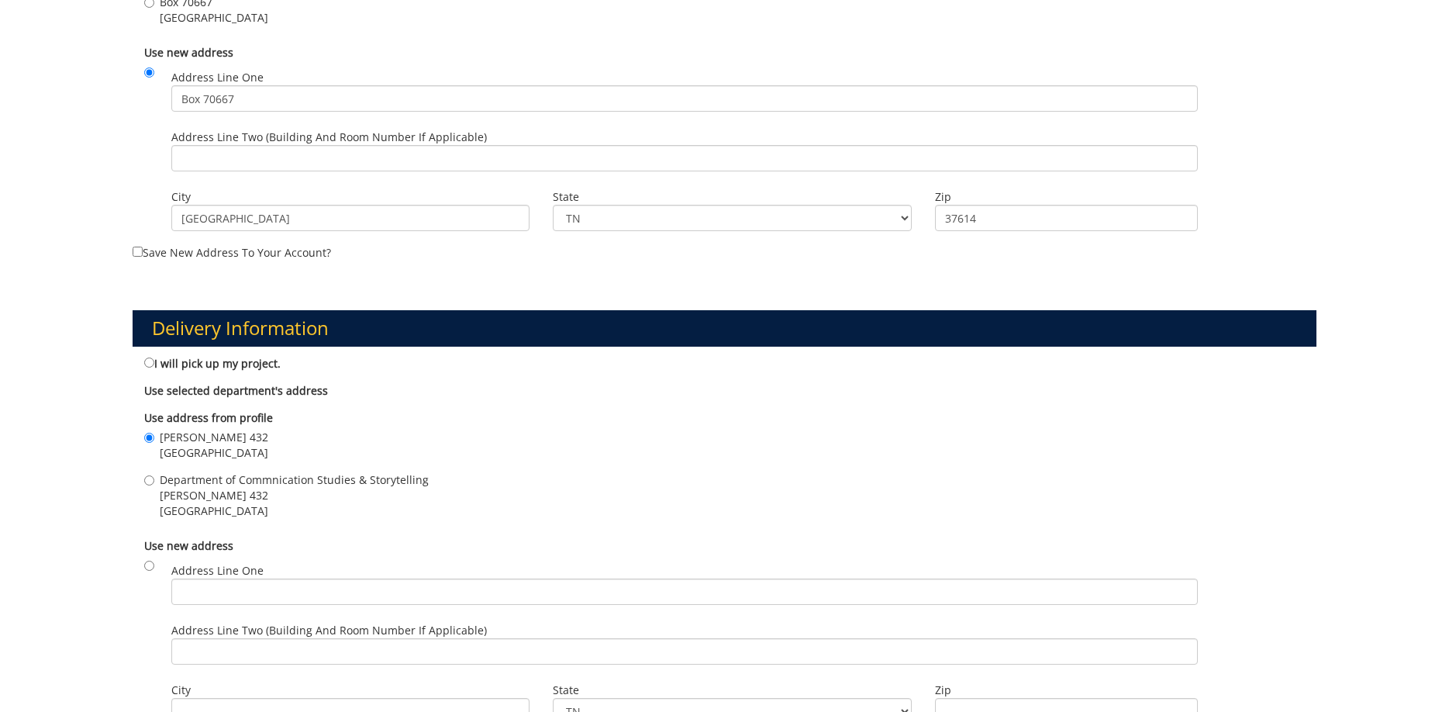
click at [171, 486] on span "Department of Commnication Studies & Storytelling" at bounding box center [294, 480] width 269 height 16
click at [154, 485] on input "Department of Commnication Studies & Storytelling Burleson 432 JOHNSON CITY , T…" at bounding box center [149, 480] width 10 height 10
radio input "true"
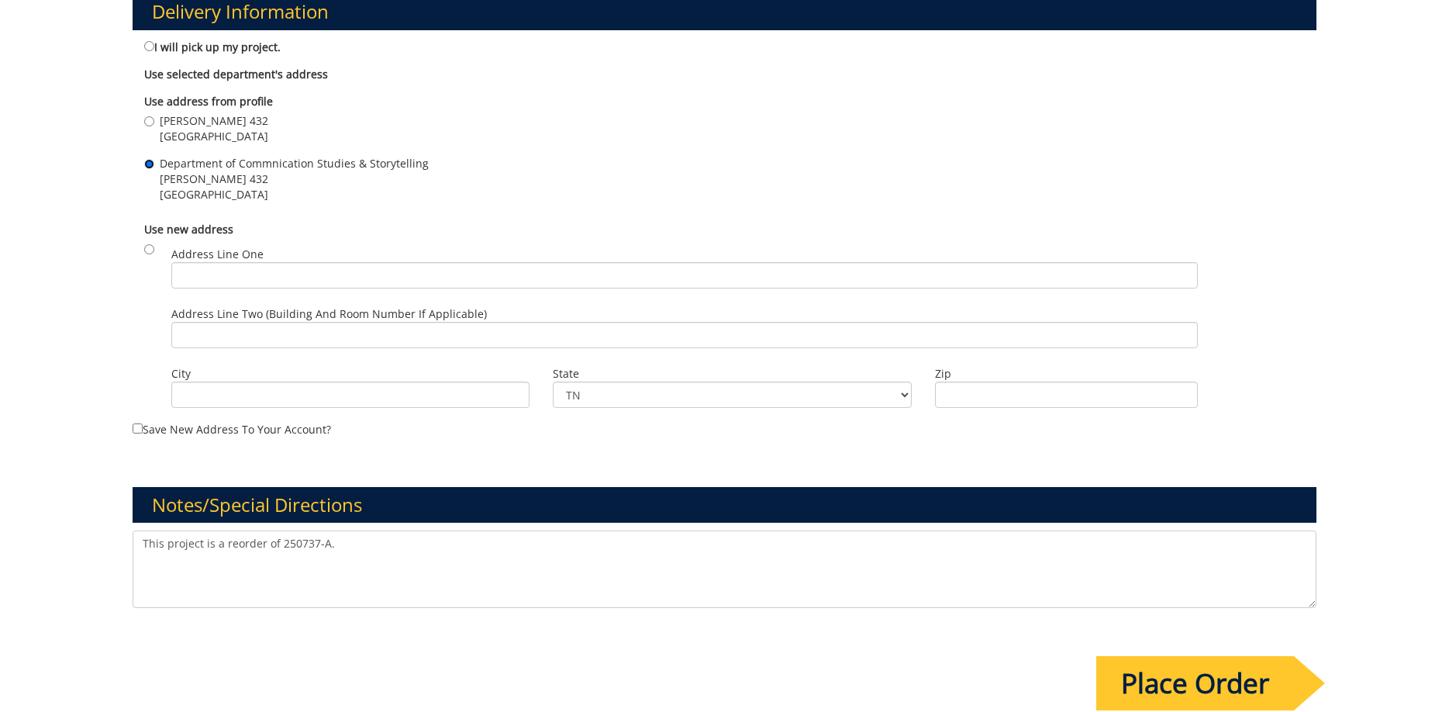
scroll to position [1107, 0]
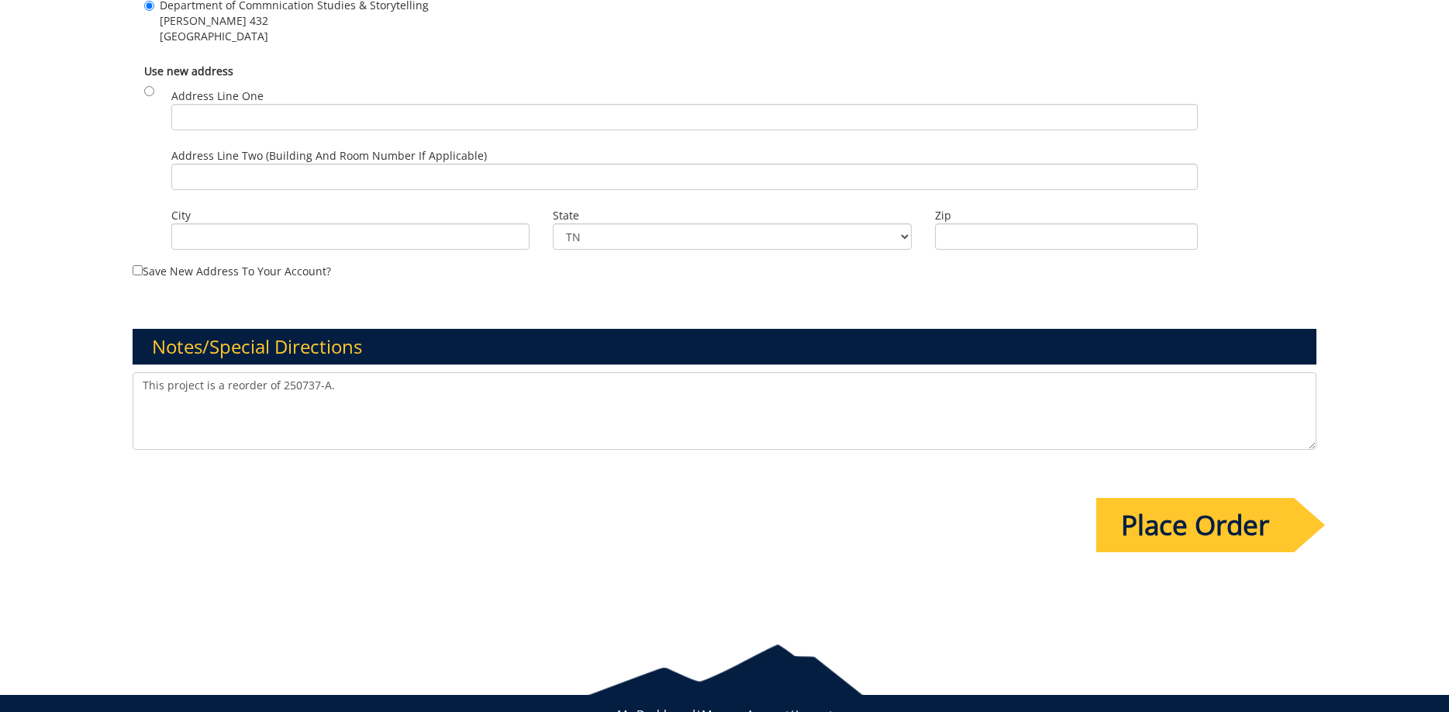
click at [1211, 542] on input "Place Order" at bounding box center [1195, 525] width 198 height 54
